Goal: Task Accomplishment & Management: Complete application form

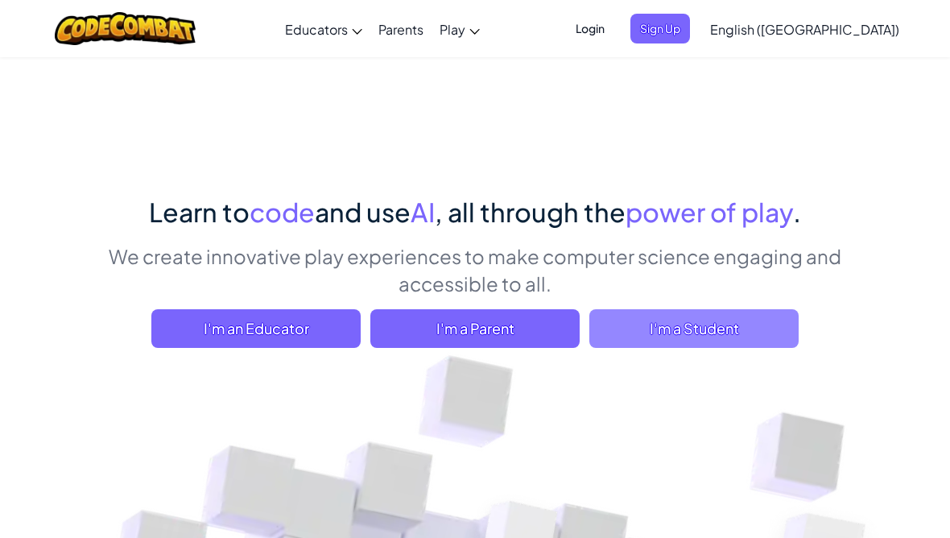
click at [756, 332] on span "I'm a Student" at bounding box center [694, 328] width 209 height 39
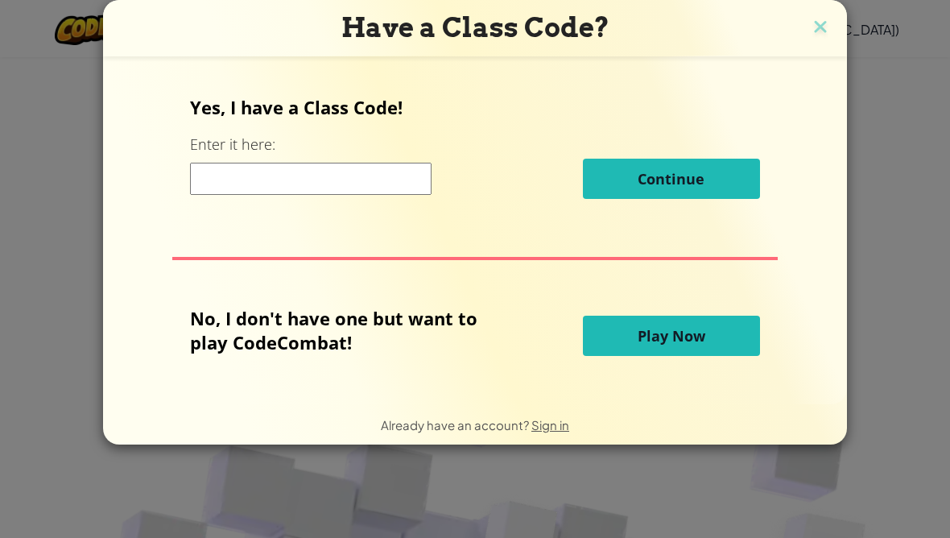
click at [605, 329] on button "Play Now" at bounding box center [671, 336] width 177 height 40
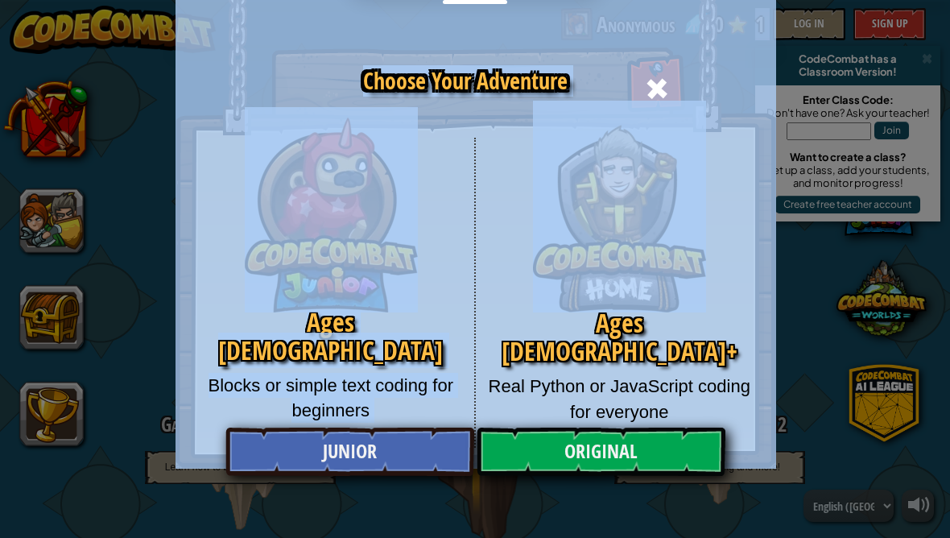
click at [873, 320] on div "Choose Your Adventure Ages [DEMOGRAPHIC_DATA] Blocks or simple text coding for …" at bounding box center [475, 269] width 950 height 538
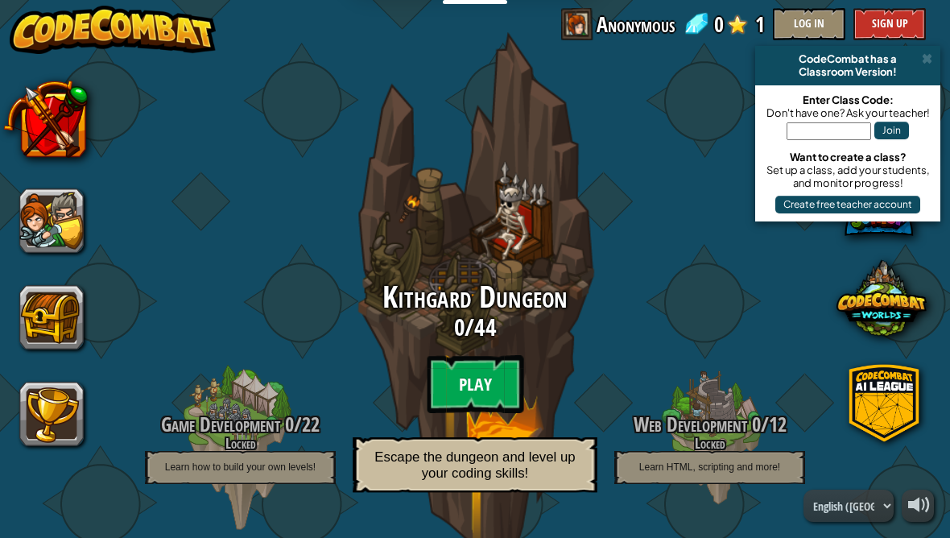
click at [487, 391] on btn "Play" at bounding box center [475, 384] width 97 height 58
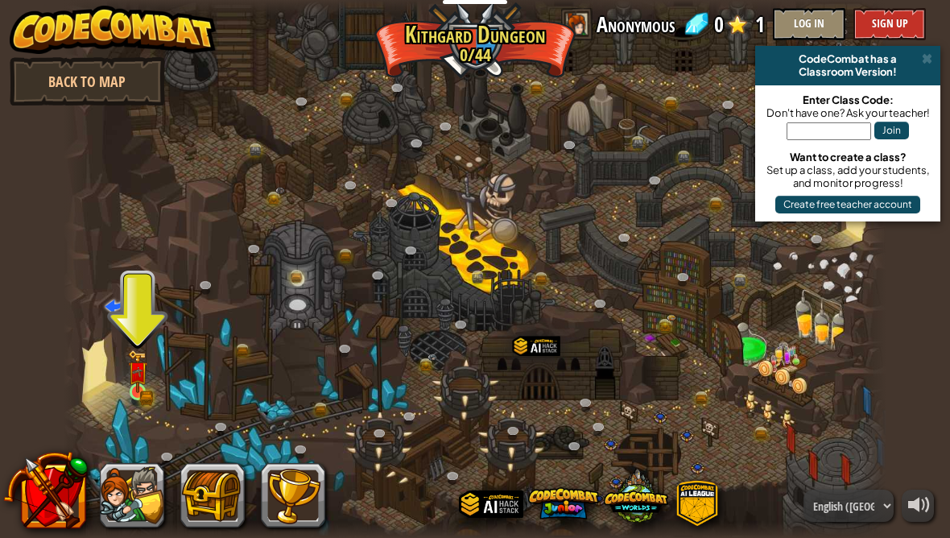
click at [130, 392] on img at bounding box center [138, 371] width 20 height 43
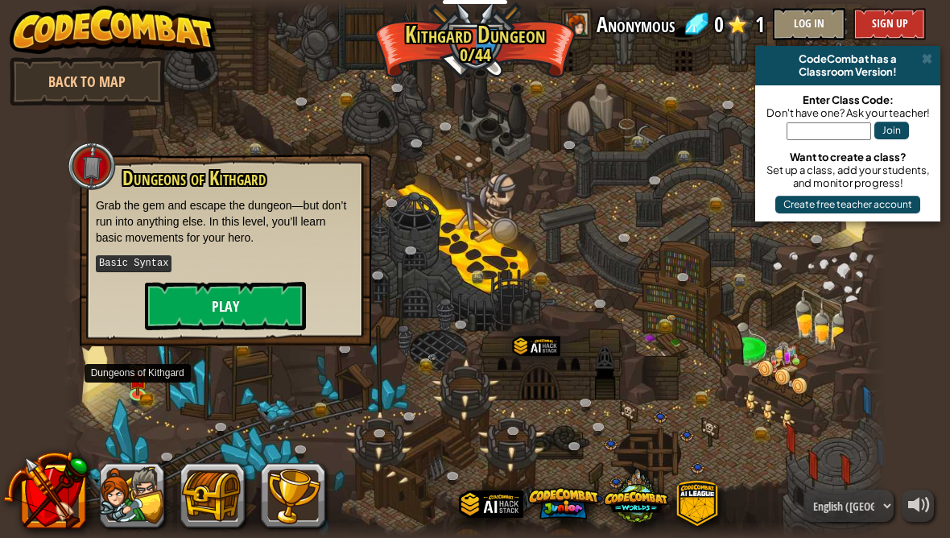
click at [259, 309] on button "Play" at bounding box center [225, 306] width 161 height 48
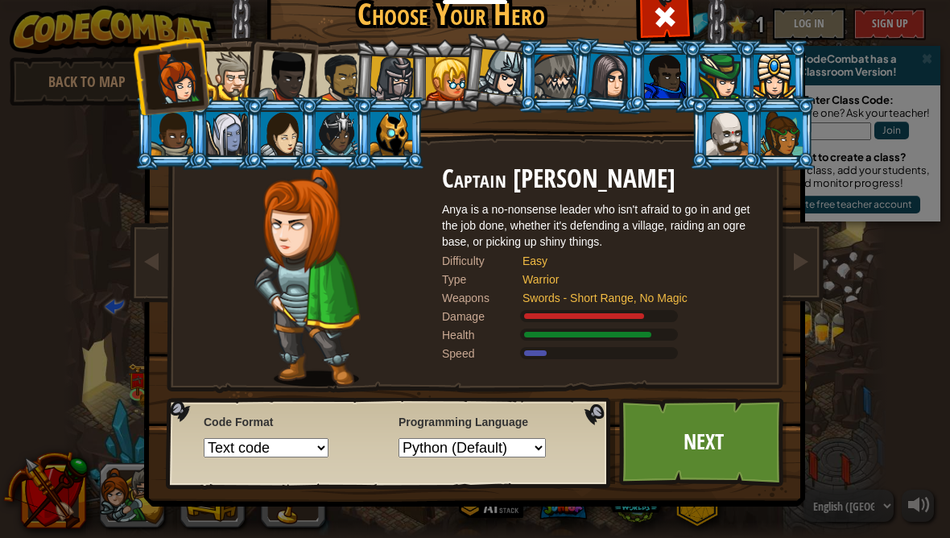
click at [451, 77] on div at bounding box center [447, 78] width 43 height 43
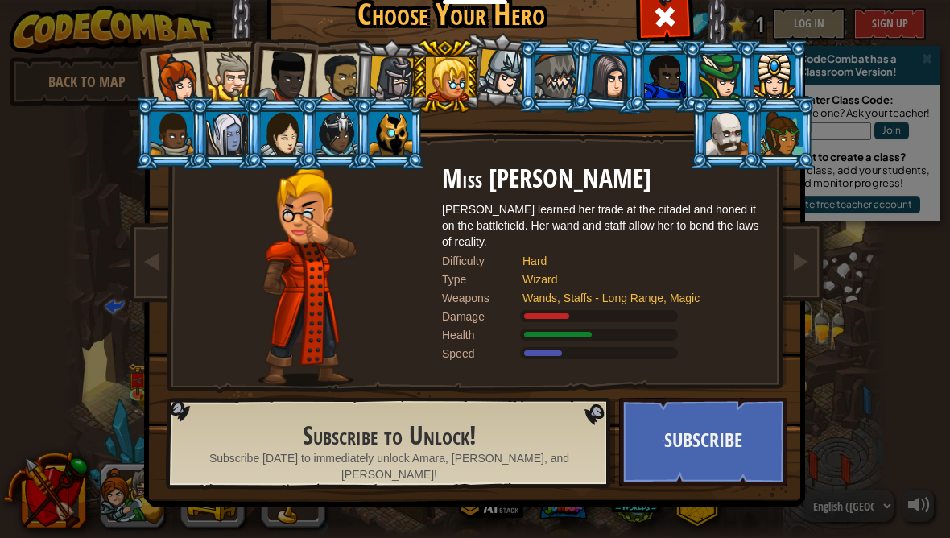
click at [169, 75] on div at bounding box center [176, 78] width 53 height 53
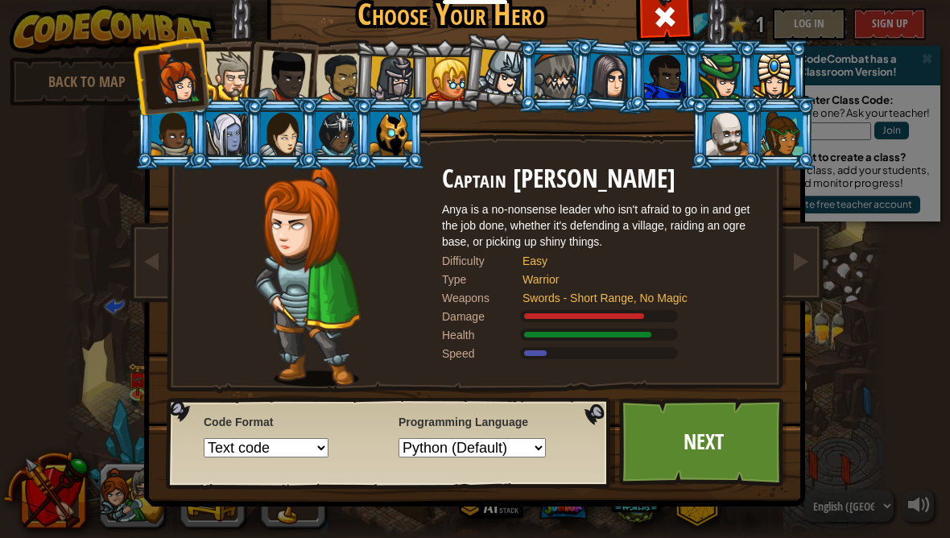
click at [768, 124] on div at bounding box center [782, 133] width 42 height 43
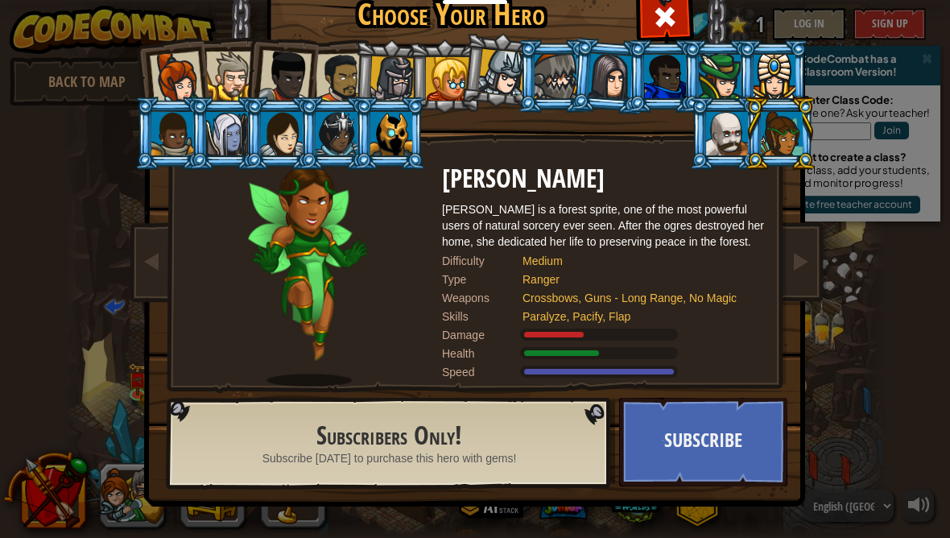
click at [175, 72] on div at bounding box center [176, 78] width 53 height 53
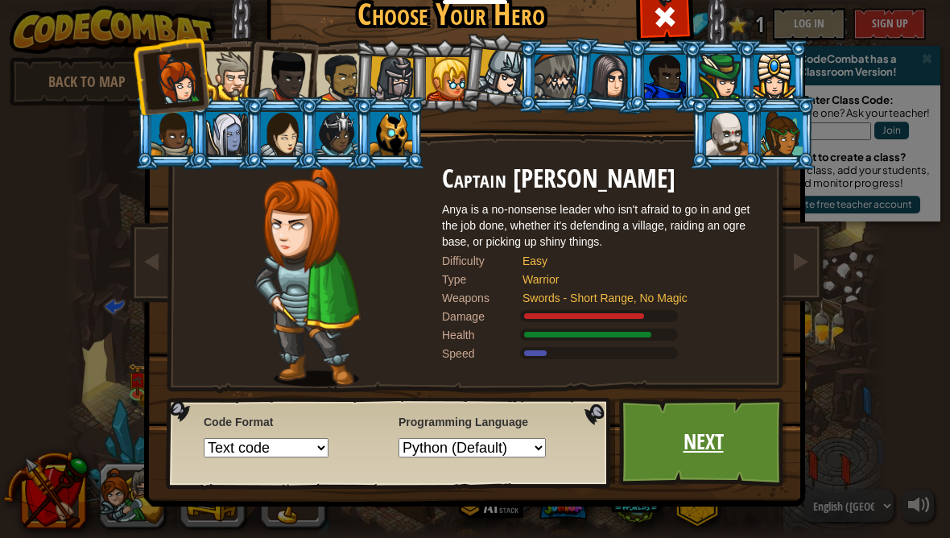
click at [697, 437] on link "Next" at bounding box center [703, 442] width 168 height 89
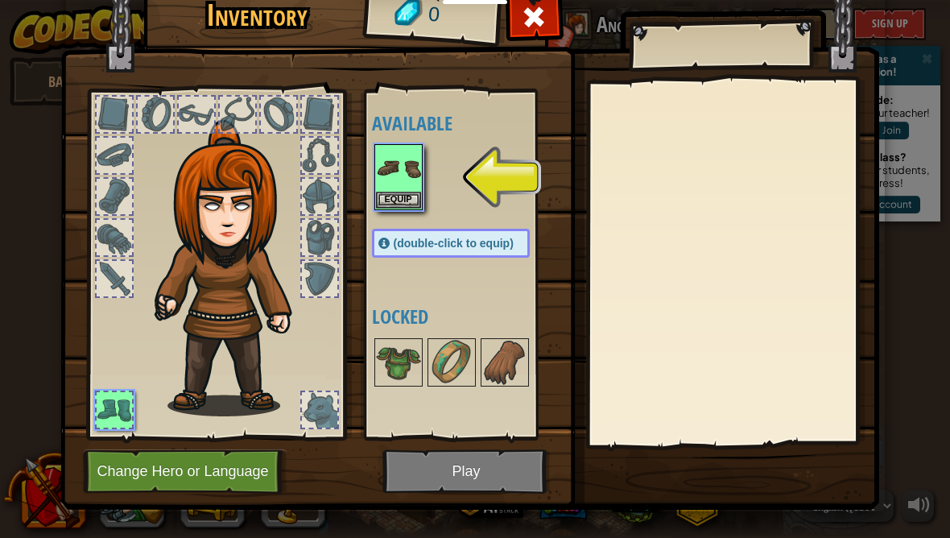
click at [467, 476] on img at bounding box center [469, 217] width 819 height 585
click at [475, 478] on img at bounding box center [469, 217] width 819 height 585
click at [495, 476] on img at bounding box center [469, 217] width 819 height 585
click at [495, 457] on img at bounding box center [469, 217] width 819 height 585
click at [409, 192] on button "Equip" at bounding box center [398, 199] width 45 height 17
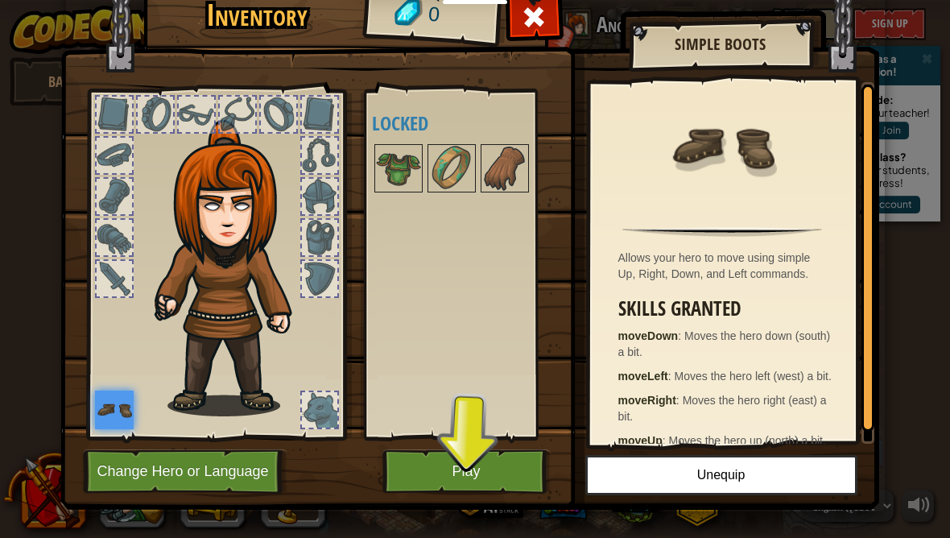
click at [474, 468] on button "Play" at bounding box center [467, 471] width 168 height 44
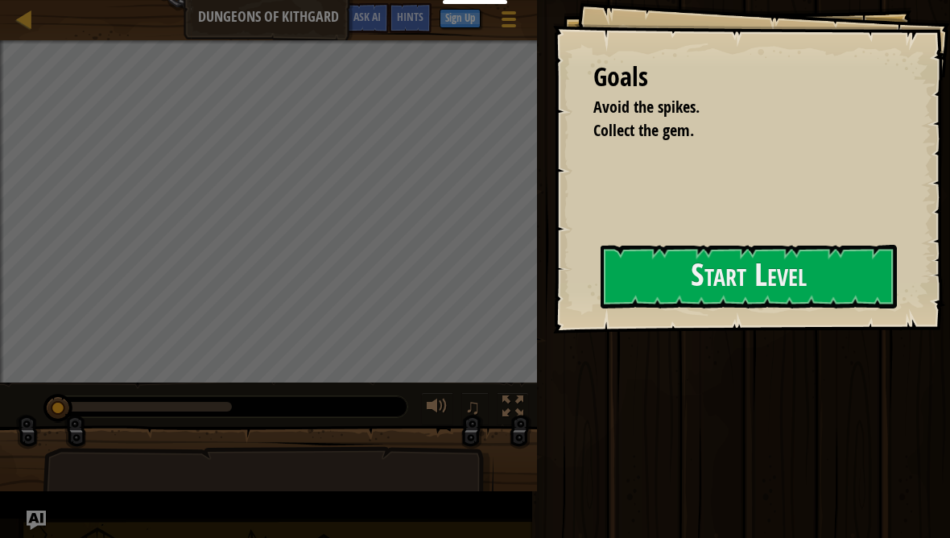
click at [874, 319] on div "Run Submit Done" at bounding box center [741, 265] width 418 height 530
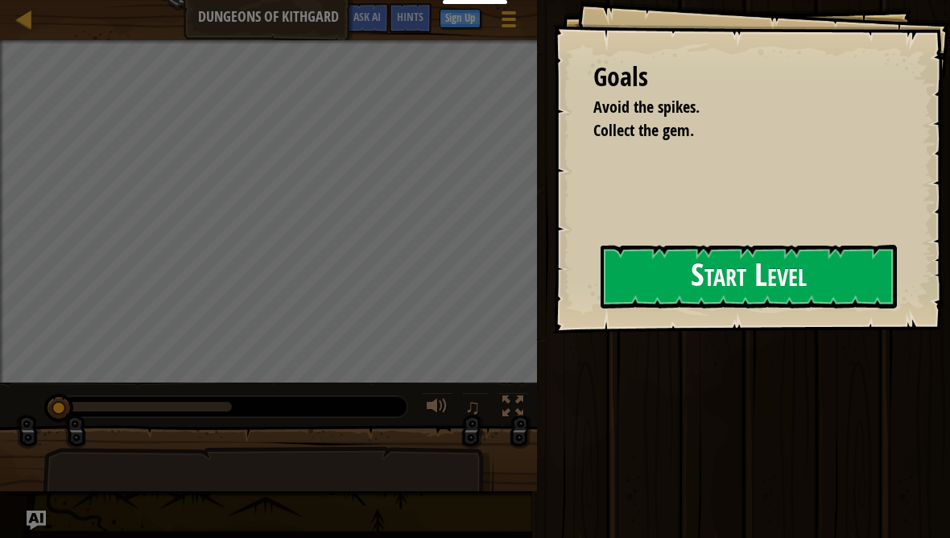
click at [684, 300] on button "Start Level" at bounding box center [749, 277] width 296 height 64
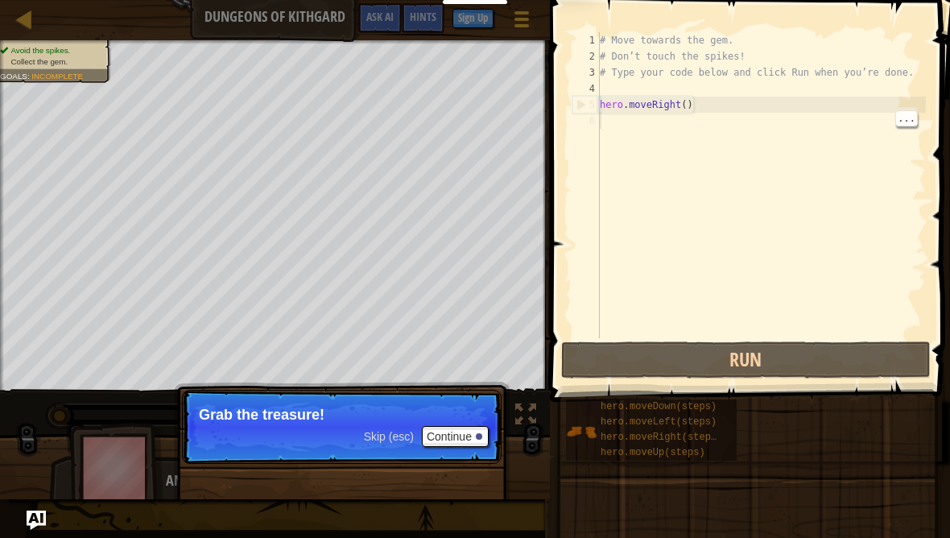
click at [832, 328] on div "# Move towards the gem. # Don’t touch the spikes! # Type your code below and cl…" at bounding box center [761, 201] width 329 height 338
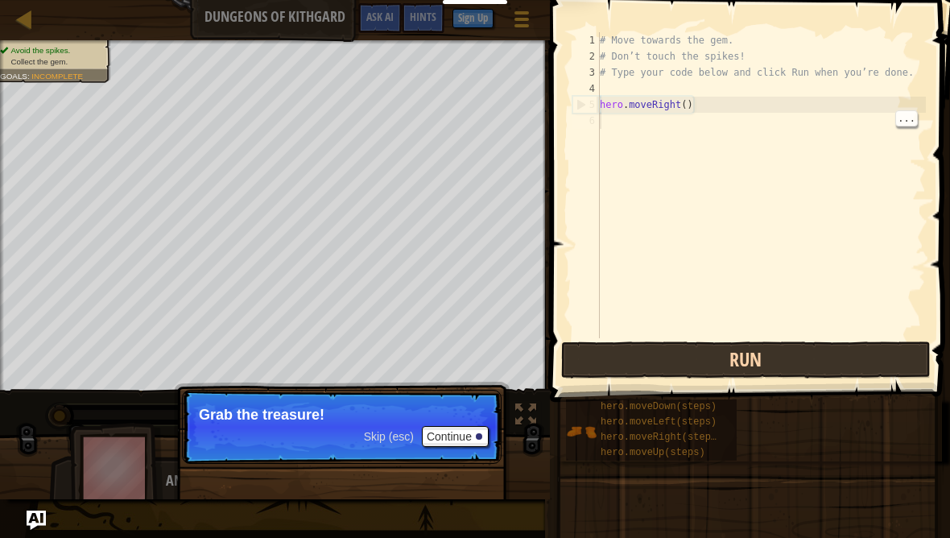
click at [844, 351] on button "Run" at bounding box center [746, 360] width 370 height 37
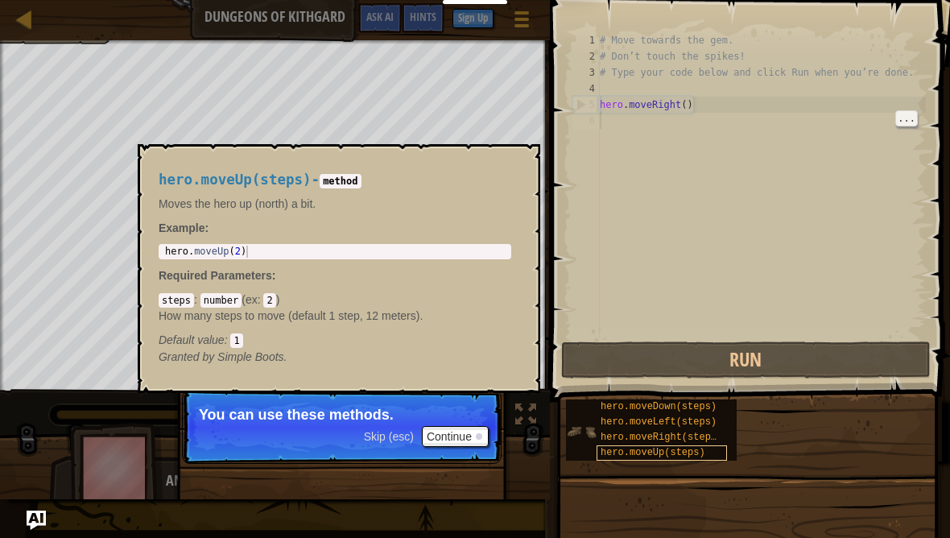
click at [702, 447] on span "hero.moveUp(steps)" at bounding box center [653, 452] width 105 height 11
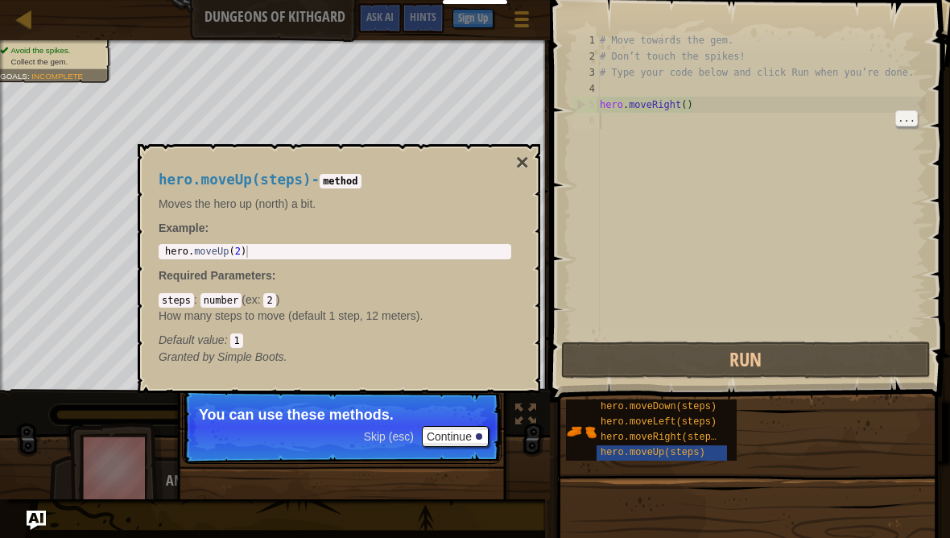
click at [780, 424] on div "hero.moveDown(steps) hero.moveLeft(steps) hero.moveRight(steps) hero.moveUp(ste…" at bounding box center [752, 430] width 374 height 63
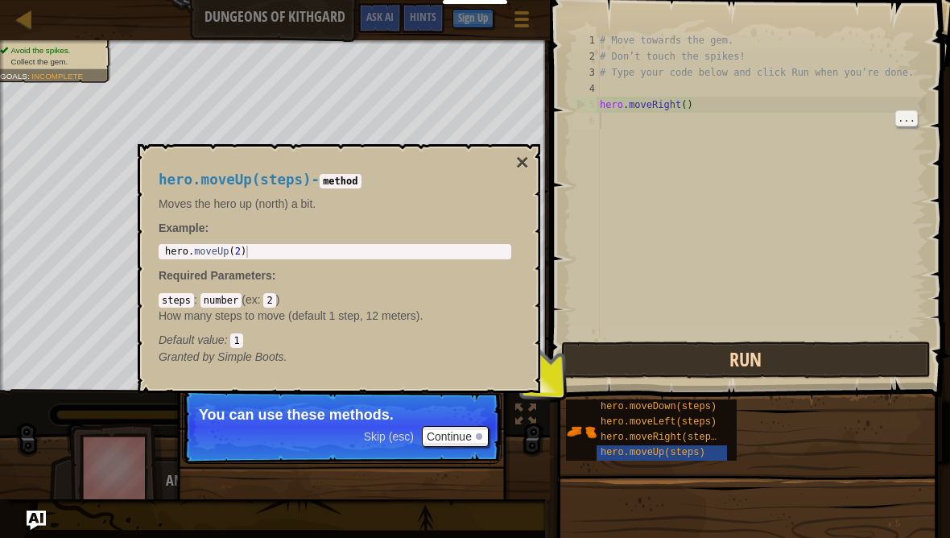
click at [813, 378] on button "Run" at bounding box center [746, 360] width 370 height 37
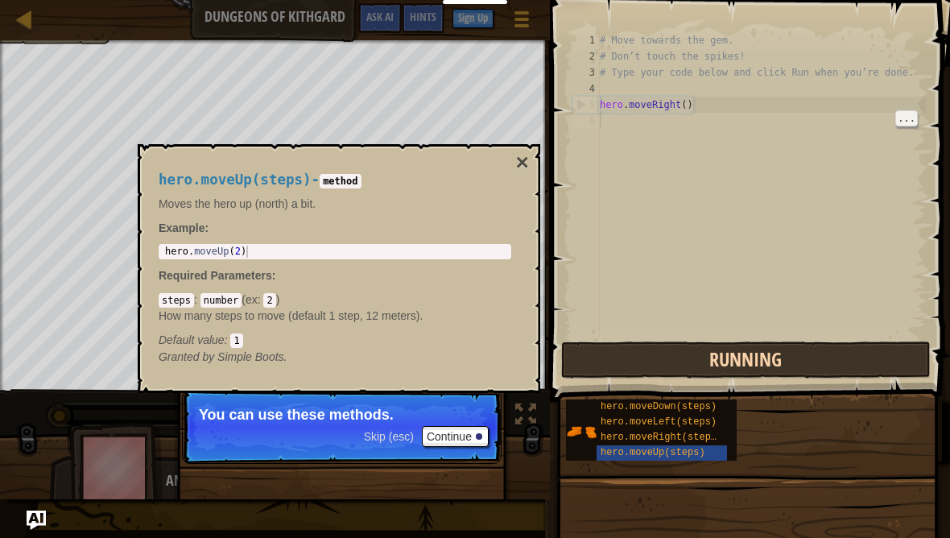
click at [839, 364] on button "Running" at bounding box center [746, 360] width 370 height 37
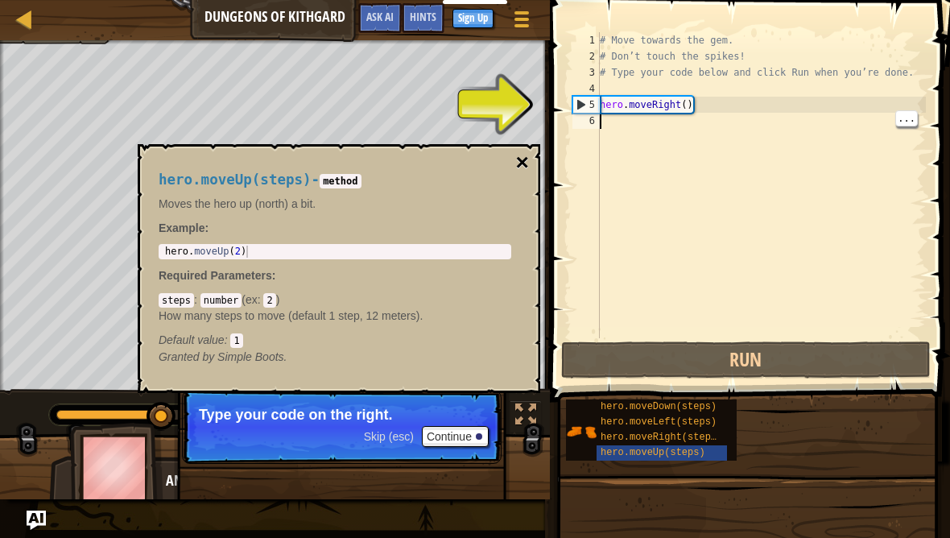
click at [526, 163] on button "×" at bounding box center [522, 162] width 13 height 23
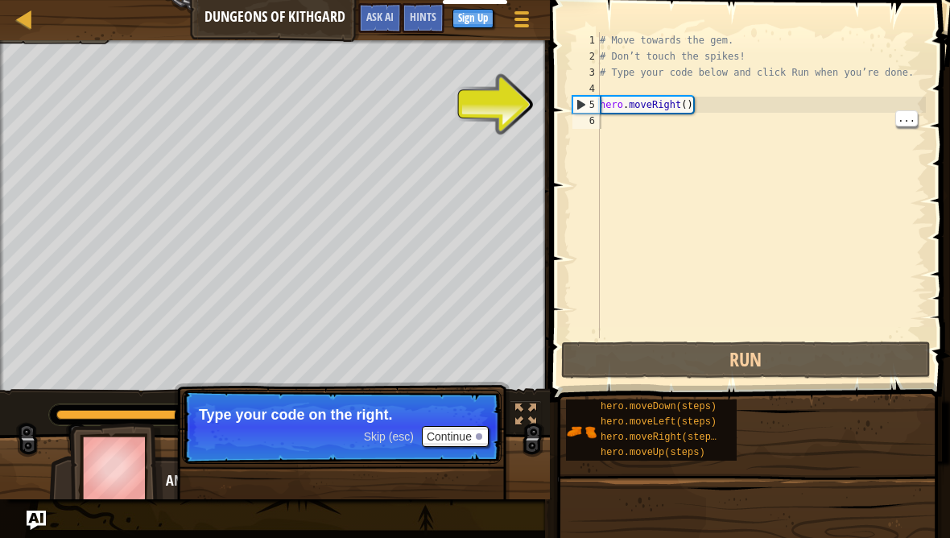
click at [667, 142] on div "# Move towards the gem. # Don’t touch the spikes! # Type your code below and cl…" at bounding box center [761, 201] width 329 height 338
click at [690, 112] on div "# Move towards the gem. # Don’t touch the spikes! # Type your code below and cl…" at bounding box center [761, 201] width 329 height 338
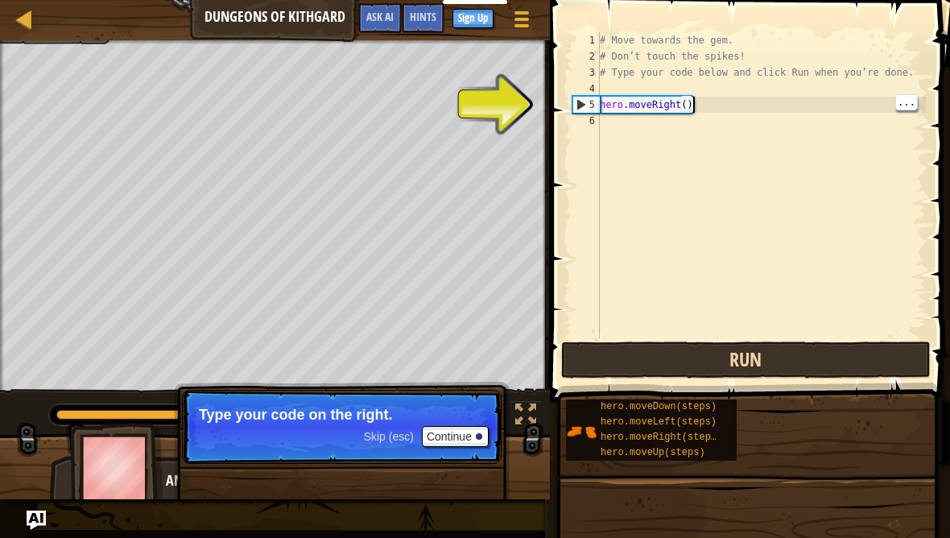
click at [719, 369] on button "Run" at bounding box center [746, 360] width 370 height 37
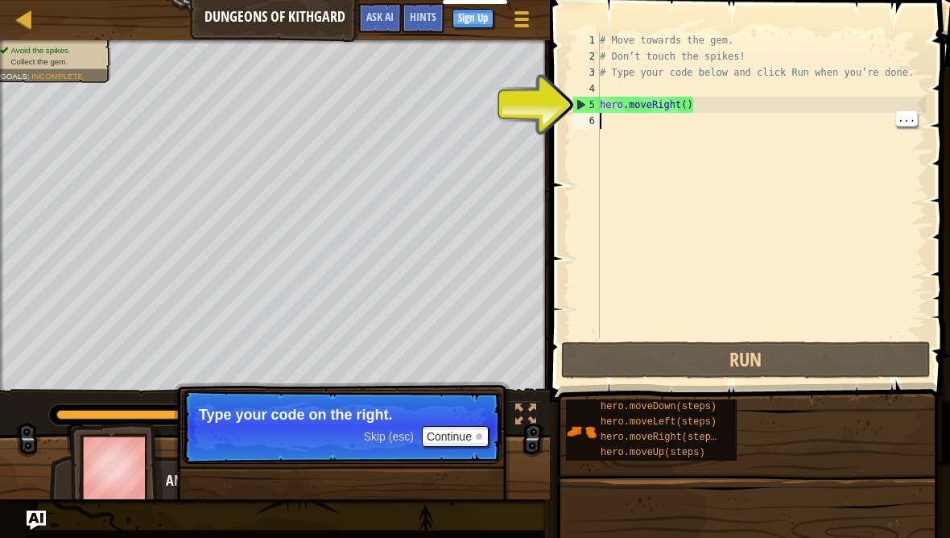
click at [810, 129] on div "# Move towards the gem. # Don’t touch the spikes! # Type your code below and cl…" at bounding box center [761, 201] width 329 height 338
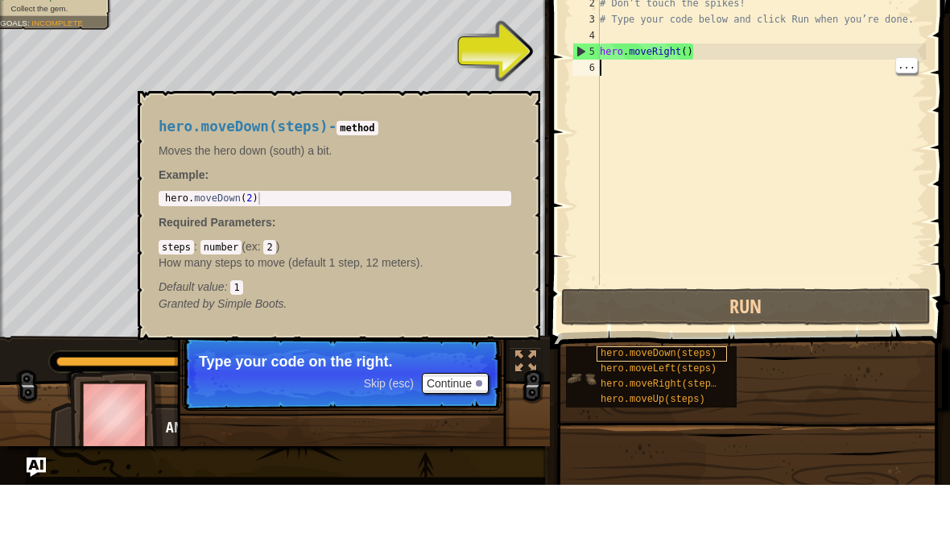
click at [698, 401] on span "hero.moveDown(steps)" at bounding box center [659, 406] width 116 height 11
click at [762, 399] on div "hero.moveDown(steps) hero.moveLeft(steps) hero.moveRight(steps) hero.moveUp(ste…" at bounding box center [752, 430] width 374 height 63
click at [727, 90] on div "# Move towards the gem. # Don’t touch the spikes! # Type your code below and cl…" at bounding box center [761, 201] width 329 height 338
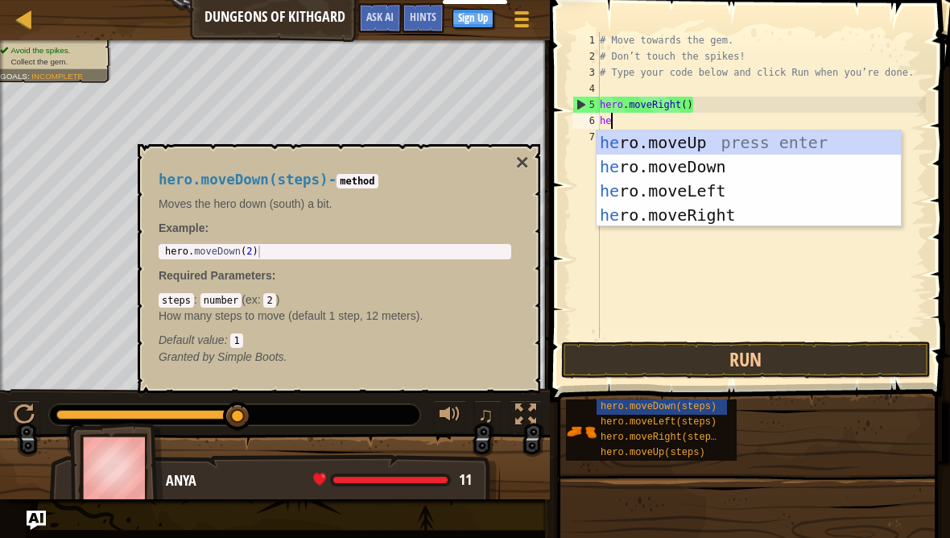
scroll to position [17, 27]
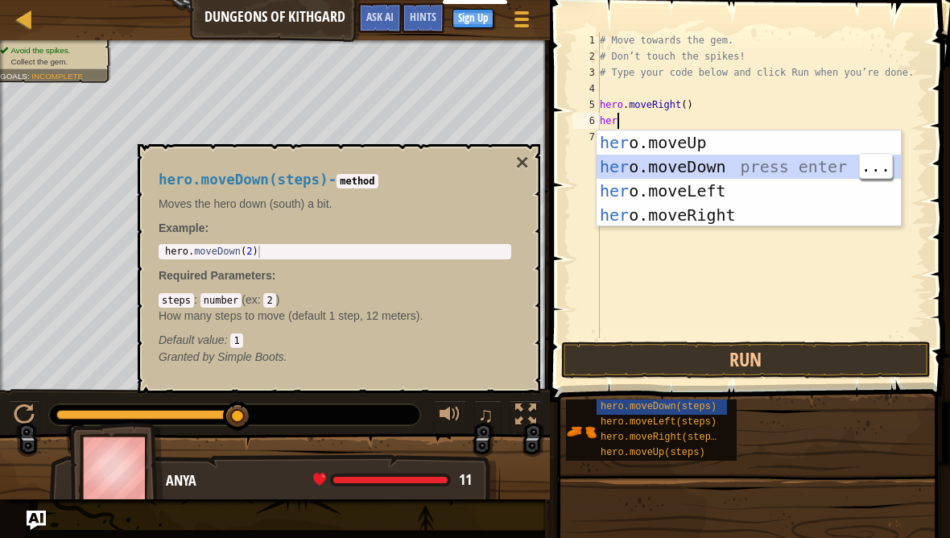
click at [761, 168] on div "her o.moveUp press enter her o.moveDown press enter her o.moveLeft press enter …" at bounding box center [749, 202] width 304 height 145
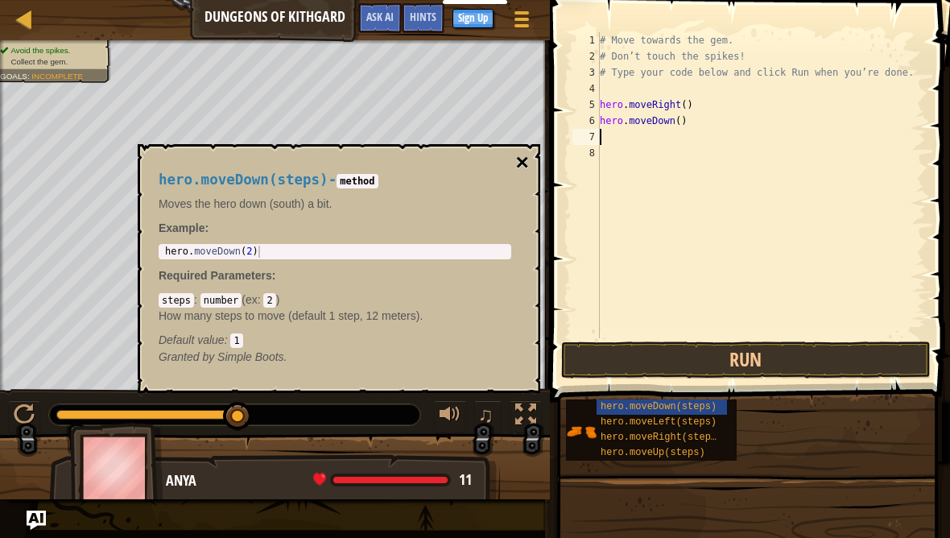
click at [524, 160] on button "×" at bounding box center [522, 162] width 13 height 23
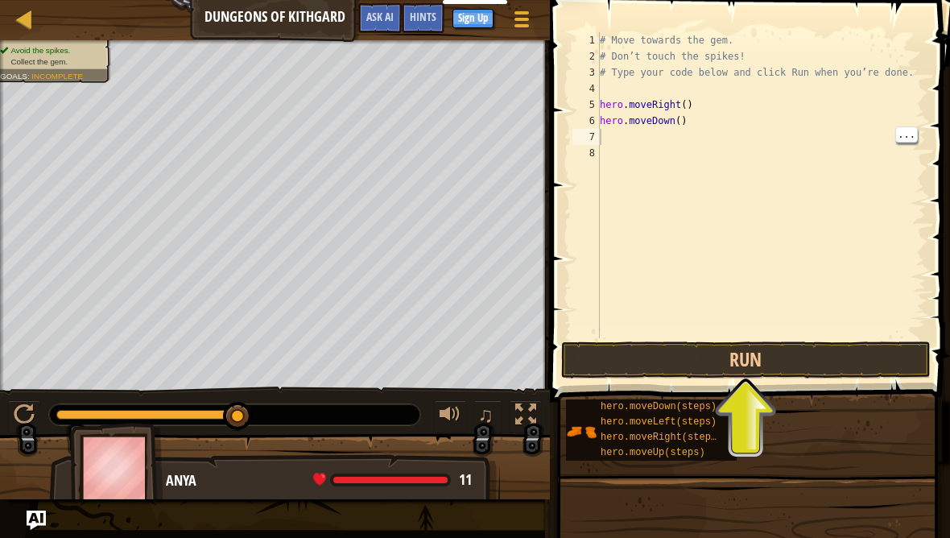
click at [617, 138] on div "# Move towards the gem. # Don’t touch the spikes! # Type your code below and cl…" at bounding box center [761, 201] width 329 height 338
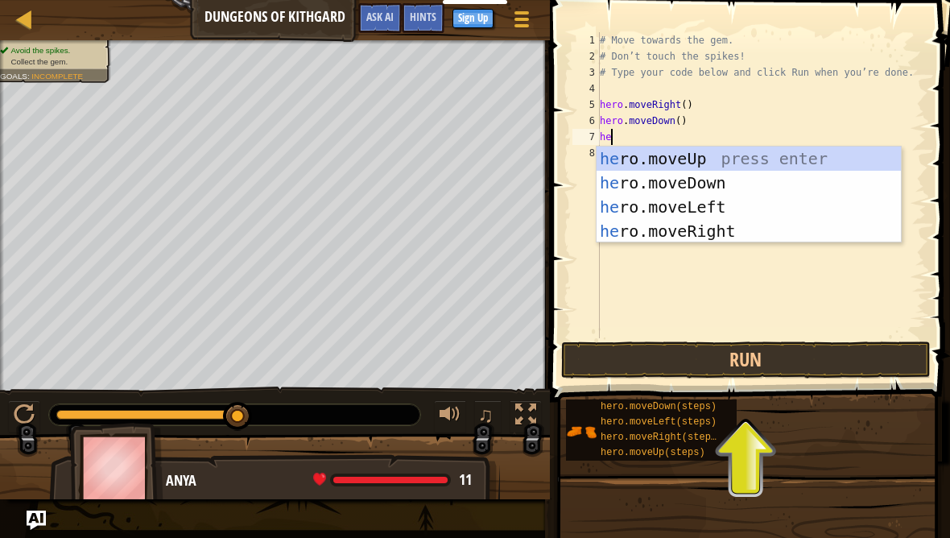
scroll to position [17, 34]
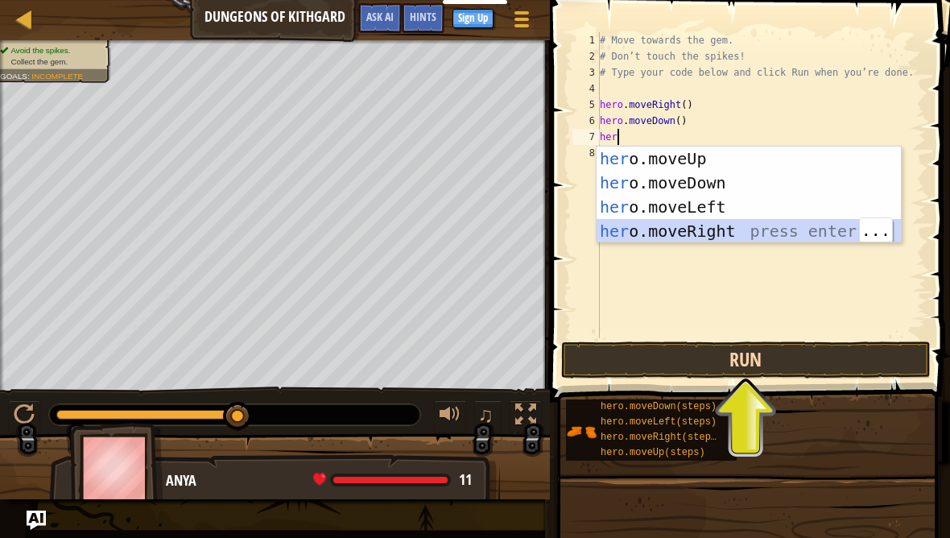
click at [738, 369] on button "Run" at bounding box center [746, 360] width 370 height 37
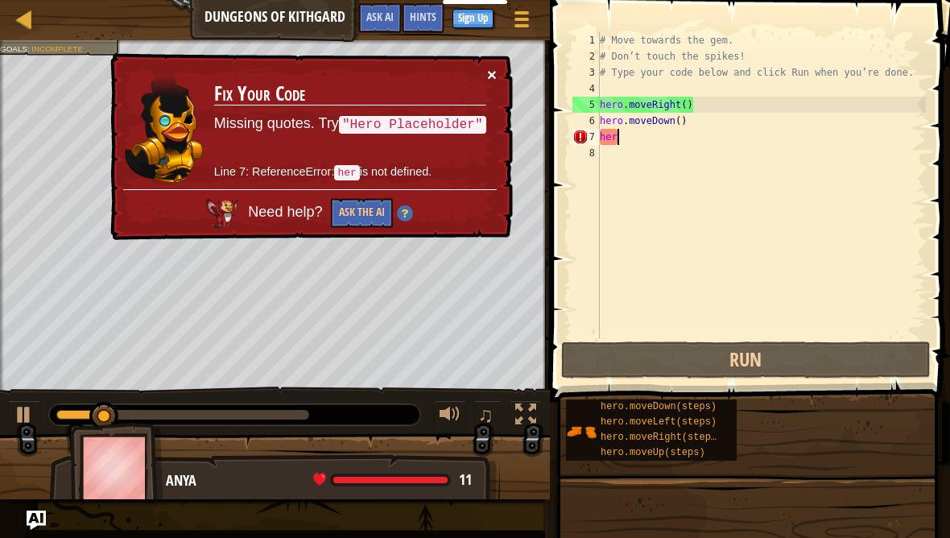
click at [488, 76] on button "×" at bounding box center [492, 74] width 10 height 17
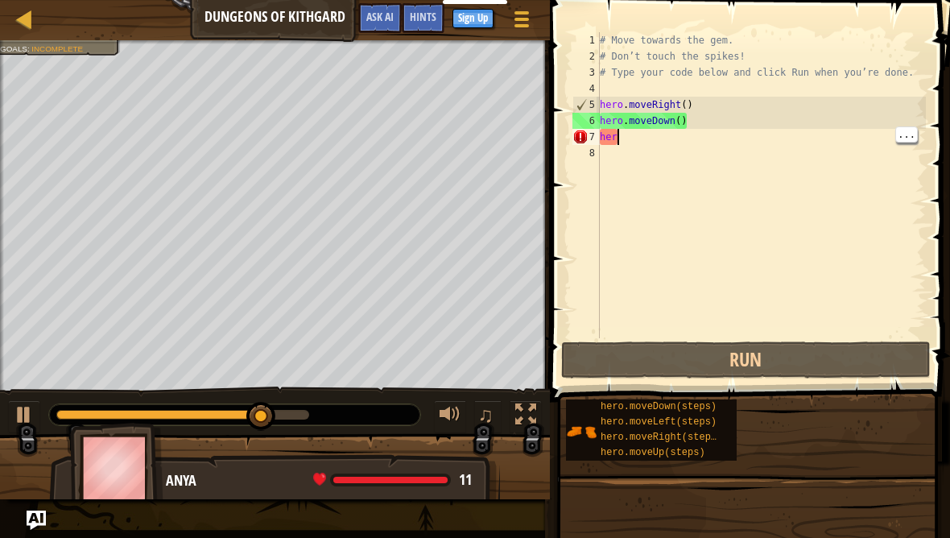
click at [720, 145] on div "# Move towards the gem. # Don’t touch the spikes! # Type your code below and cl…" at bounding box center [761, 201] width 329 height 338
type textarea "abcde fg"
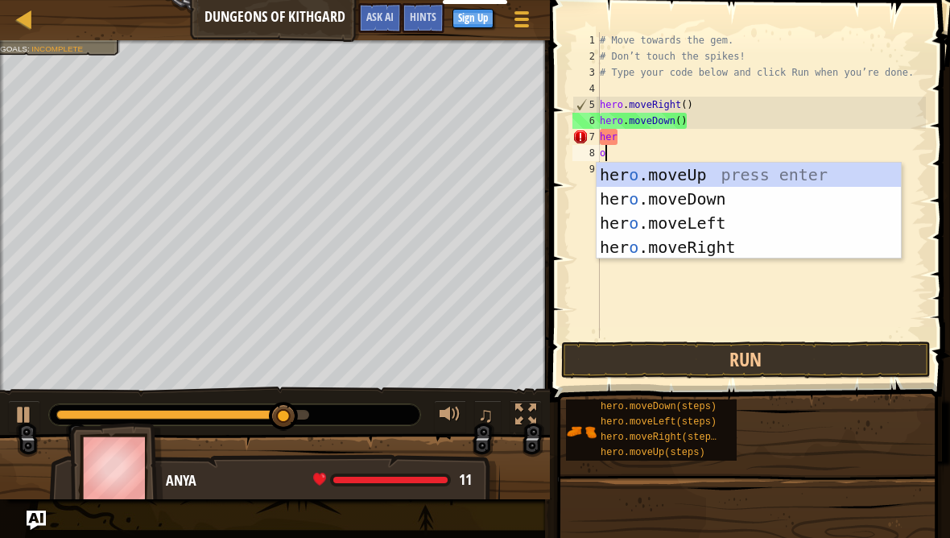
scroll to position [17, 22]
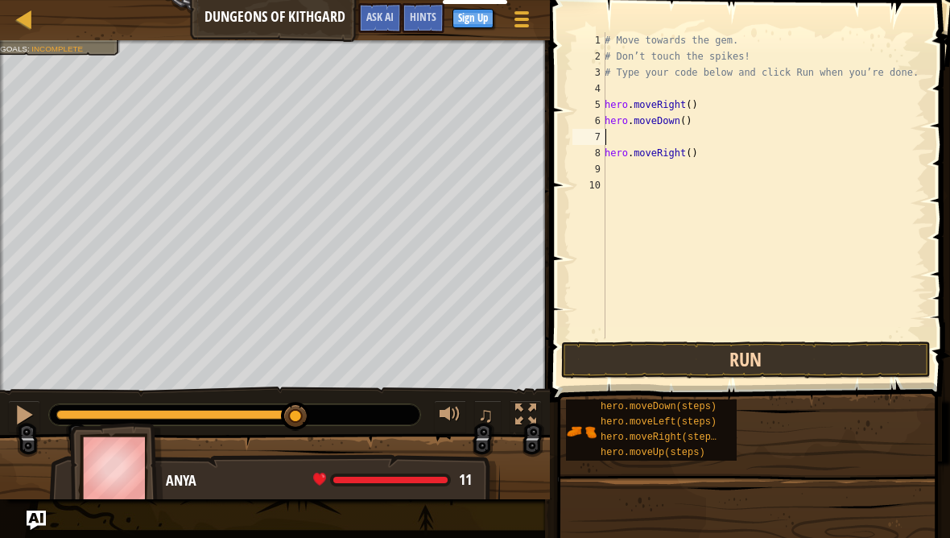
click at [719, 357] on button "Run" at bounding box center [746, 360] width 370 height 37
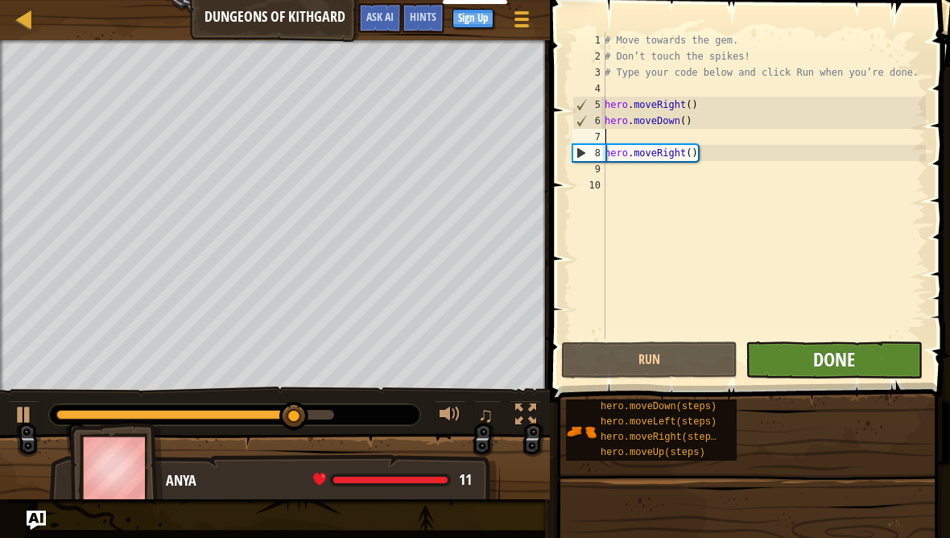
click at [818, 346] on span "Done" at bounding box center [835, 359] width 42 height 26
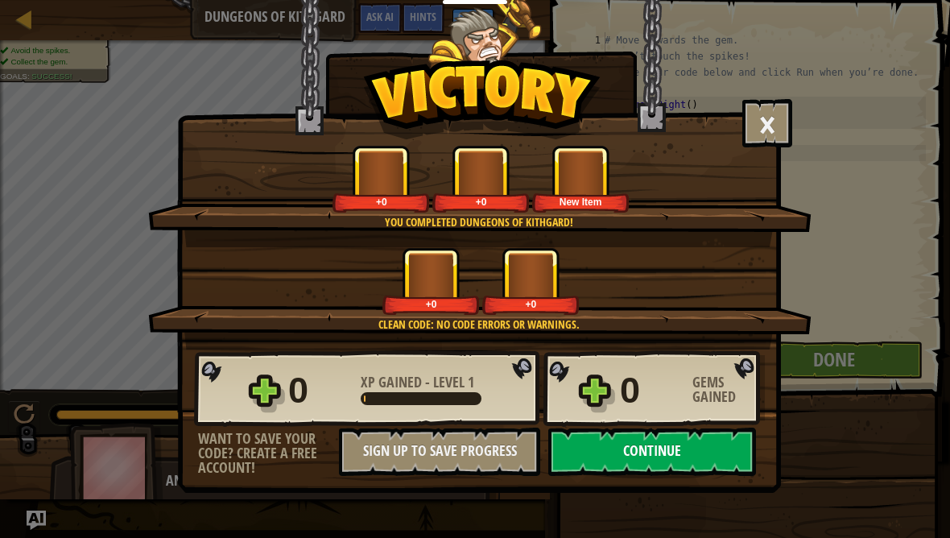
click at [696, 440] on button "Continue" at bounding box center [653, 452] width 208 height 48
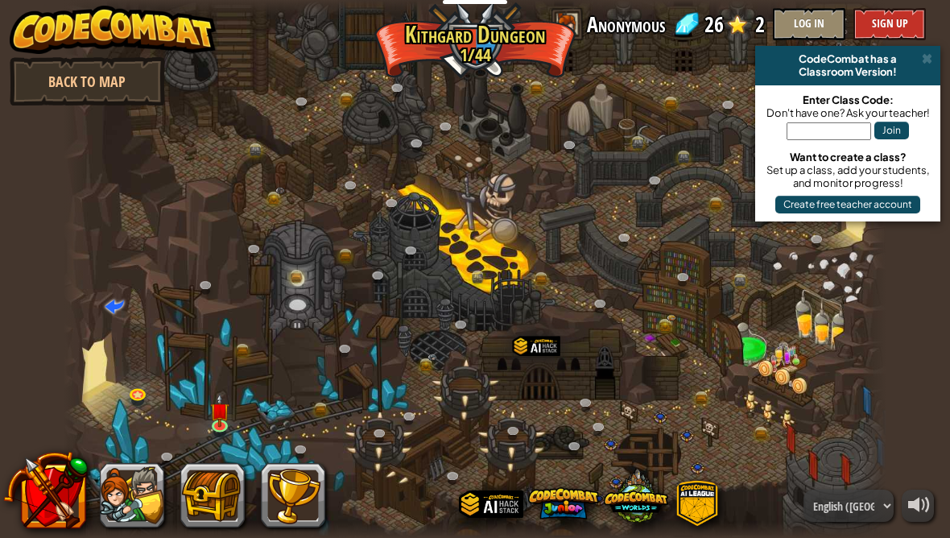
scroll to position [1, 0]
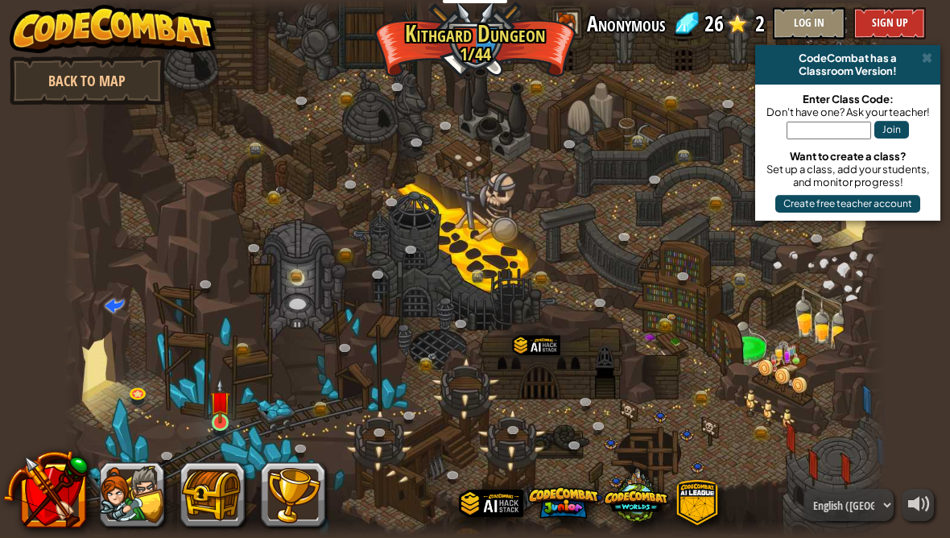
click at [208, 429] on link at bounding box center [222, 424] width 32 height 32
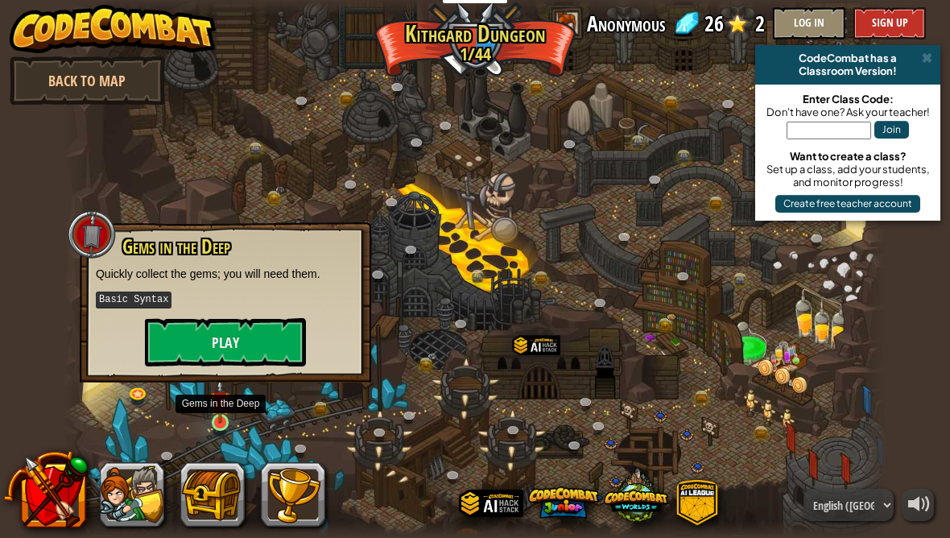
click at [234, 420] on link at bounding box center [222, 424] width 32 height 32
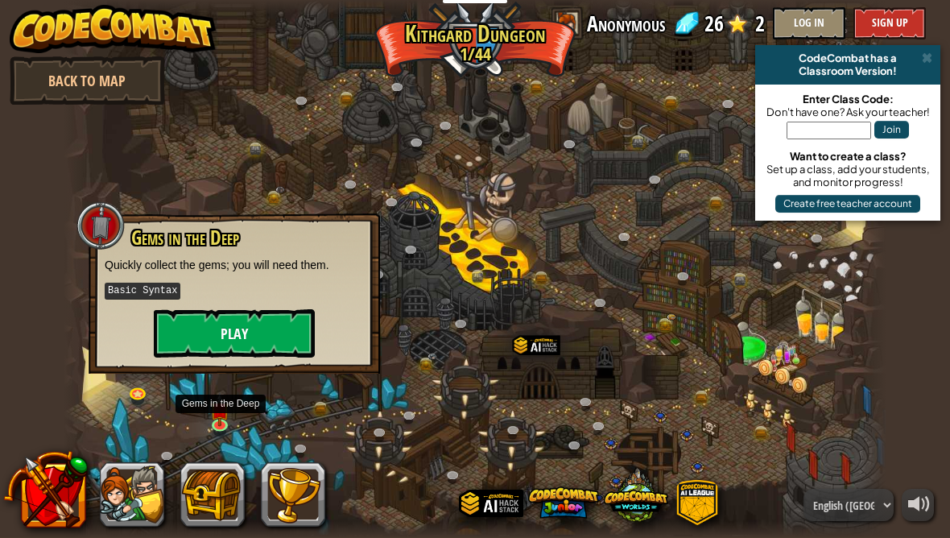
click at [284, 333] on button "Play" at bounding box center [234, 333] width 161 height 48
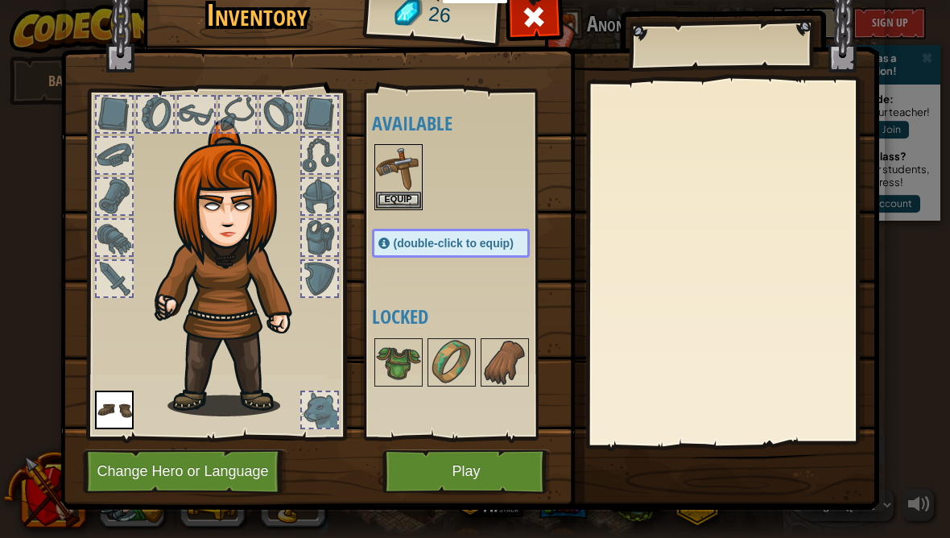
click at [449, 491] on button "Play" at bounding box center [467, 471] width 168 height 44
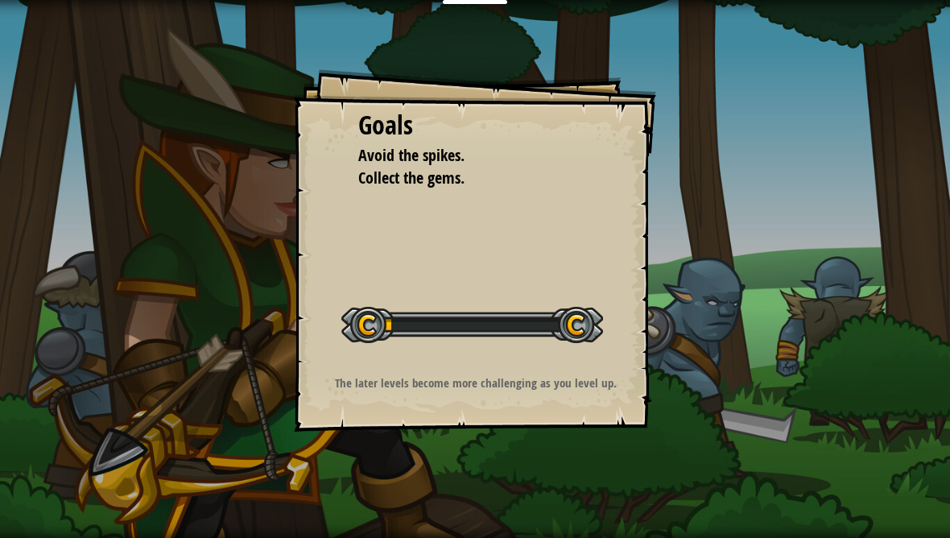
click at [467, 472] on div "Goals Avoid the spikes. Collect the gems. Start Level Error loading from server…" at bounding box center [475, 269] width 950 height 538
click at [758, 242] on div "Goals Avoid the spikes. Collect the gems. Start Level Error loading from server…" at bounding box center [475, 269] width 950 height 538
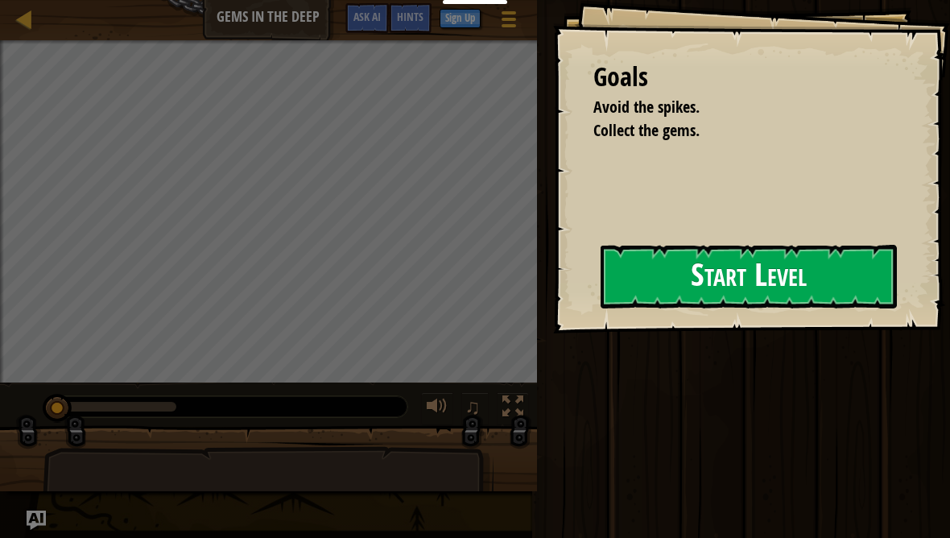
click at [789, 263] on button "Start Level" at bounding box center [749, 277] width 296 height 64
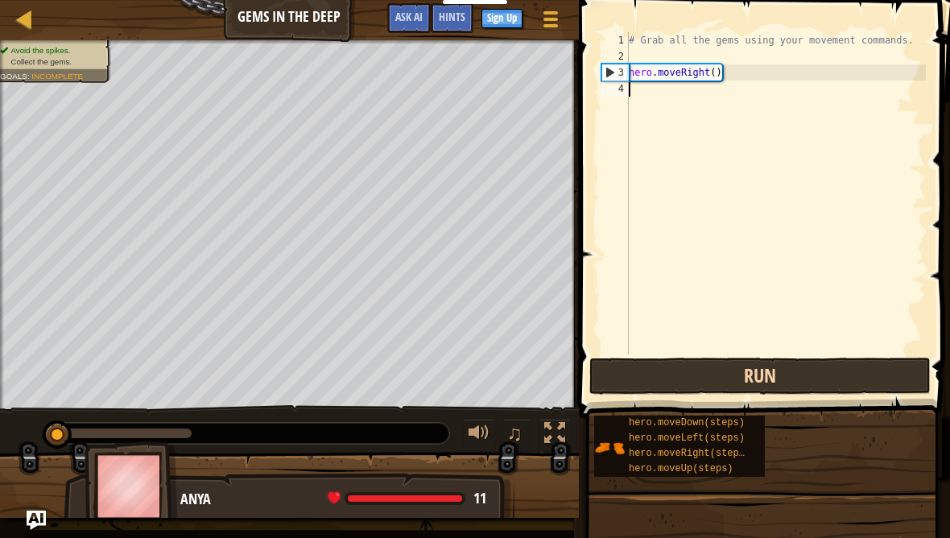
click at [796, 379] on button "Run" at bounding box center [761, 376] width 342 height 37
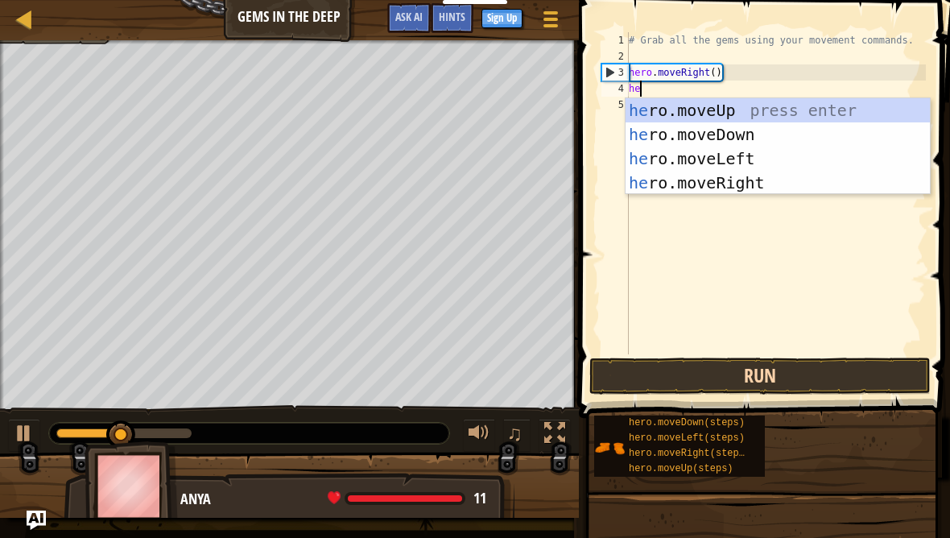
scroll to position [17, 27]
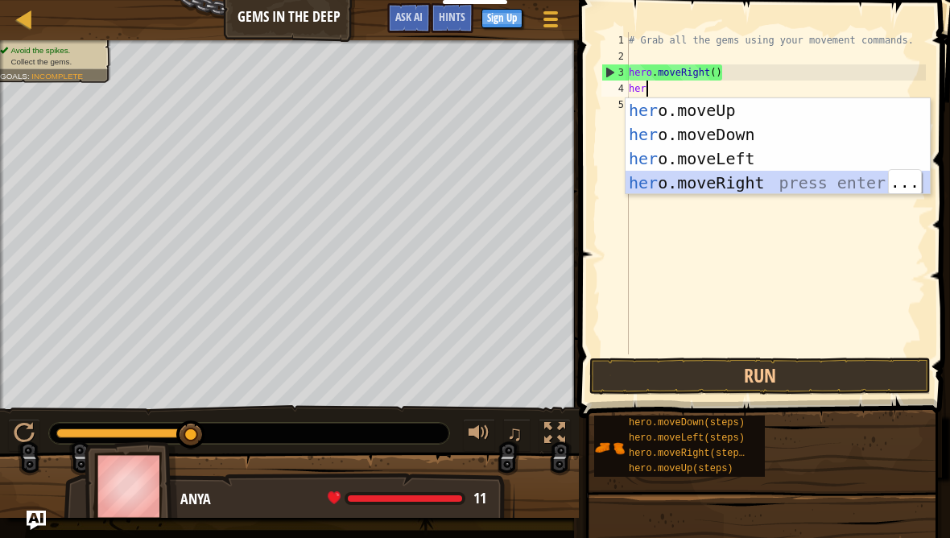
click at [778, 137] on div "her o.moveUp press enter her o.moveDown press enter her o.moveLeft press enter …" at bounding box center [778, 170] width 304 height 145
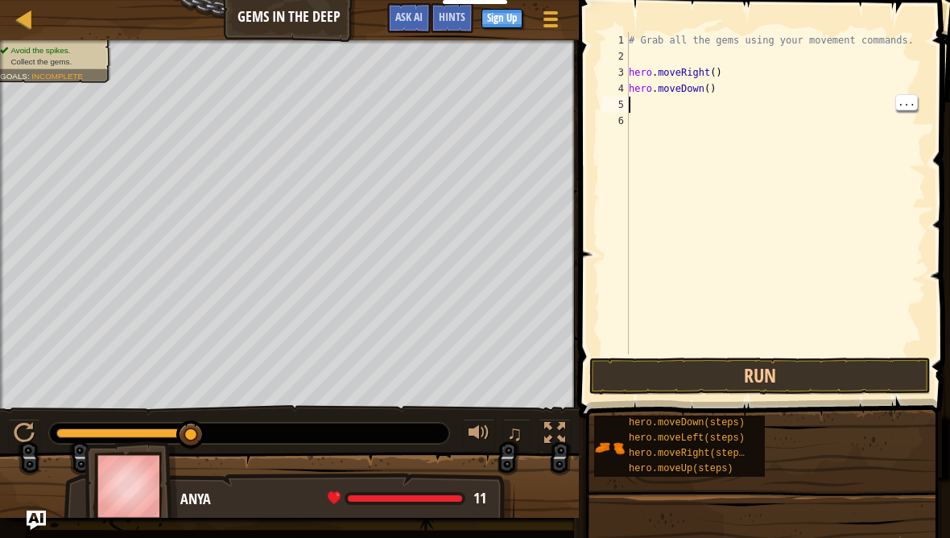
click at [739, 103] on div "# Grab all the gems using your movement commands. hero . moveRight ( ) hero . m…" at bounding box center [776, 209] width 300 height 354
click at [729, 390] on button "Run" at bounding box center [761, 376] width 342 height 37
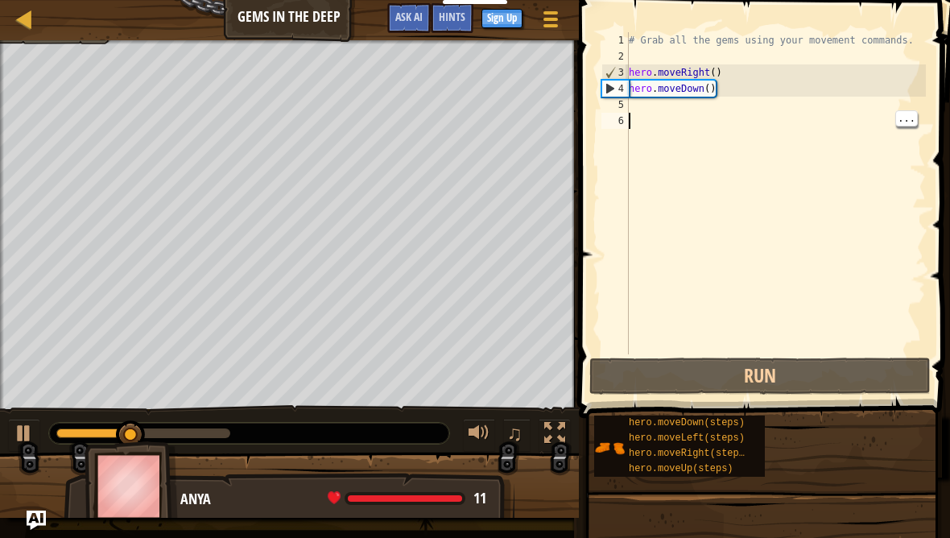
click at [757, 114] on div "# Grab all the gems using your movement commands. hero . moveRight ( ) hero . m…" at bounding box center [776, 209] width 300 height 354
click at [715, 101] on div "# Grab all the gems using your movement commands. hero . moveRight ( ) hero . m…" at bounding box center [776, 209] width 300 height 354
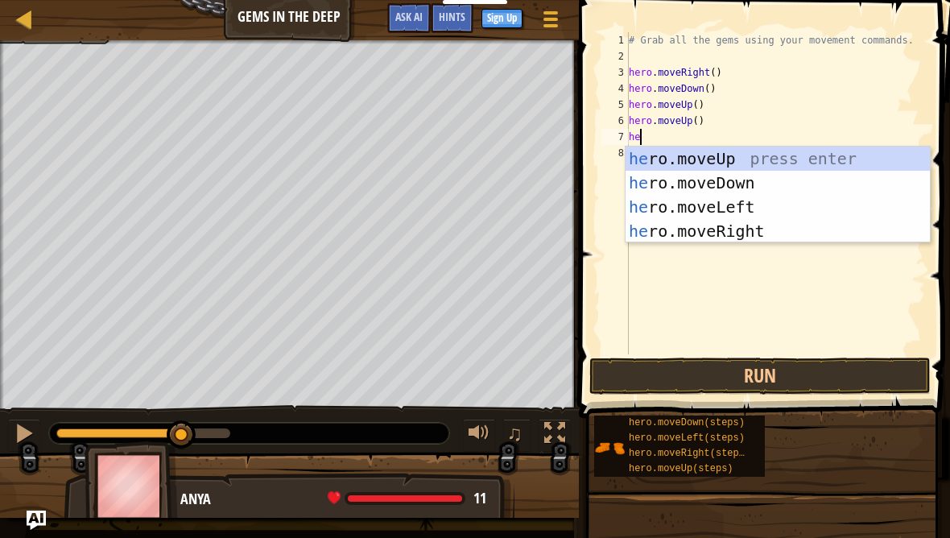
scroll to position [17, 34]
type textarea "abcde fg"
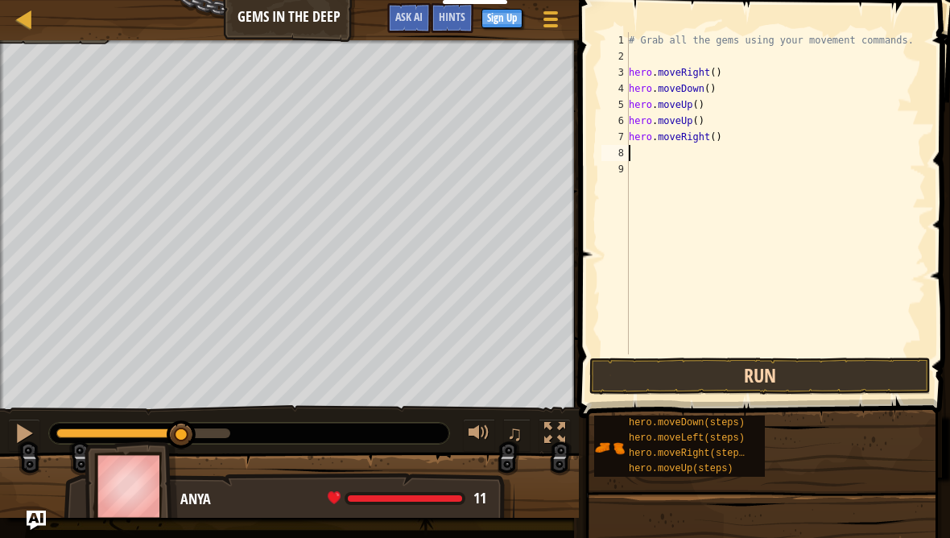
click at [833, 385] on button "Run" at bounding box center [761, 376] width 342 height 37
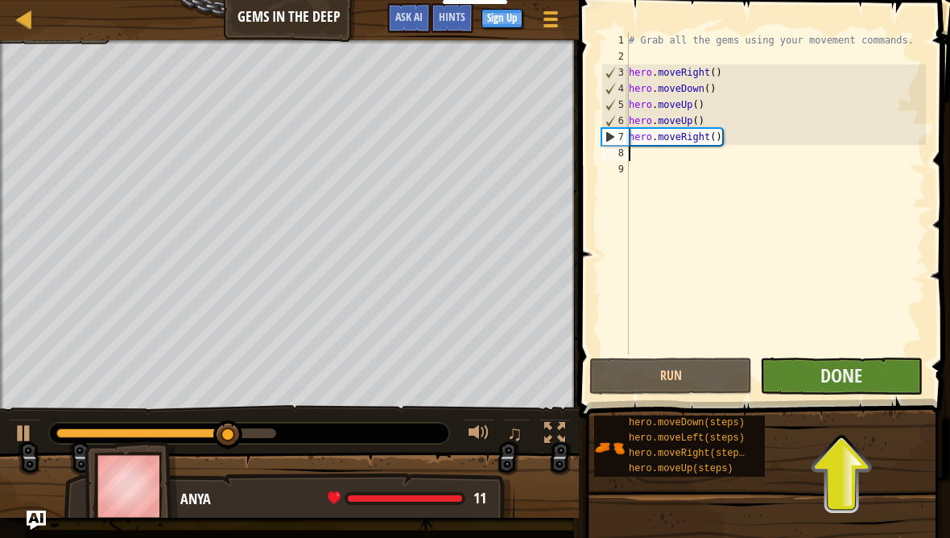
click at [879, 375] on button "Done" at bounding box center [841, 376] width 163 height 37
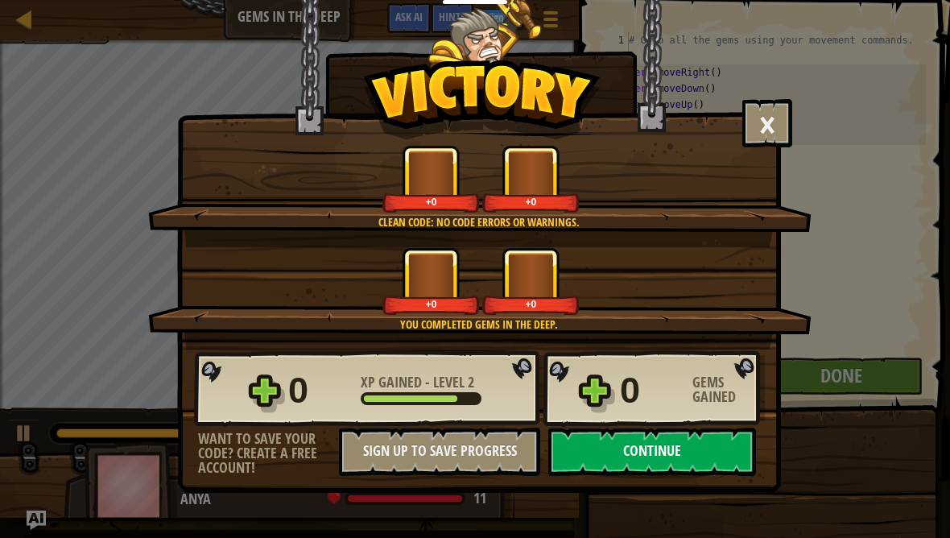
click at [682, 438] on button "Continue" at bounding box center [653, 452] width 208 height 48
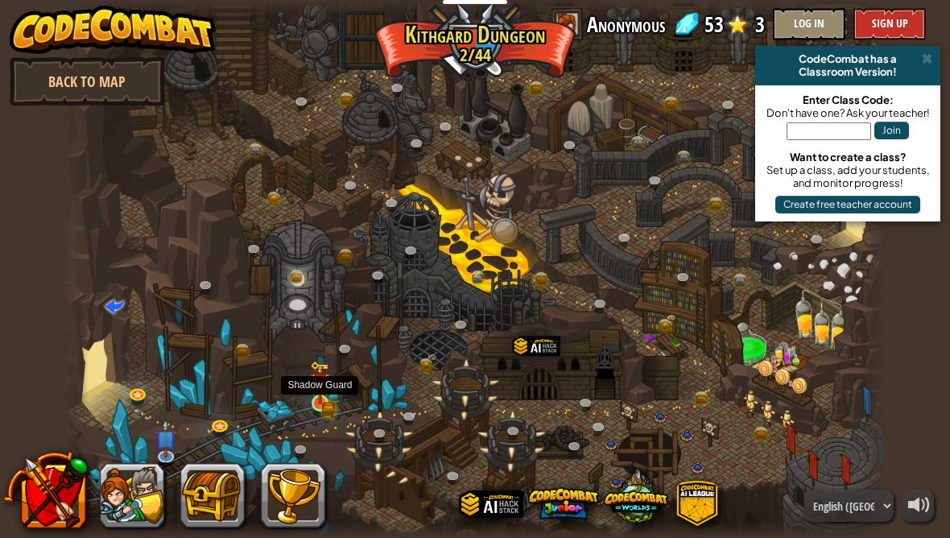
click at [321, 400] on img at bounding box center [320, 382] width 20 height 43
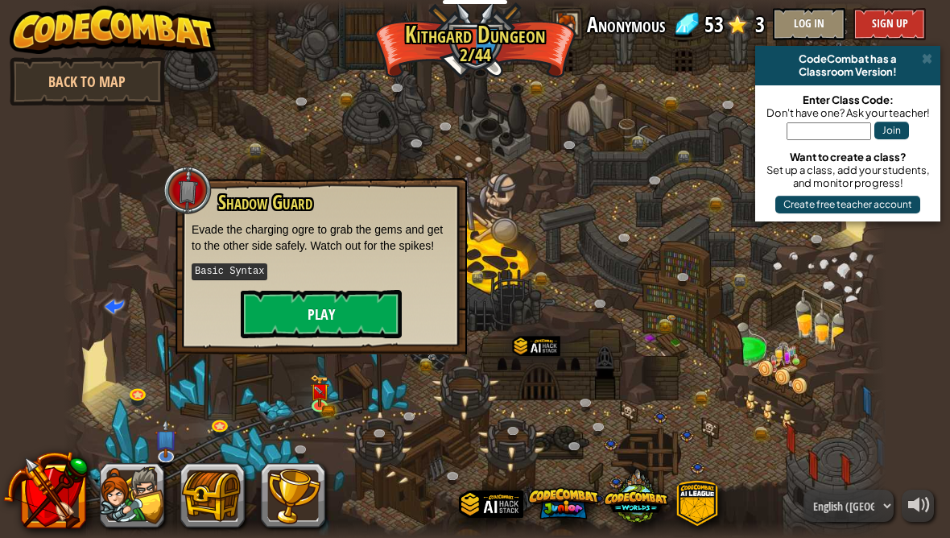
click at [338, 302] on button "Play" at bounding box center [321, 314] width 161 height 48
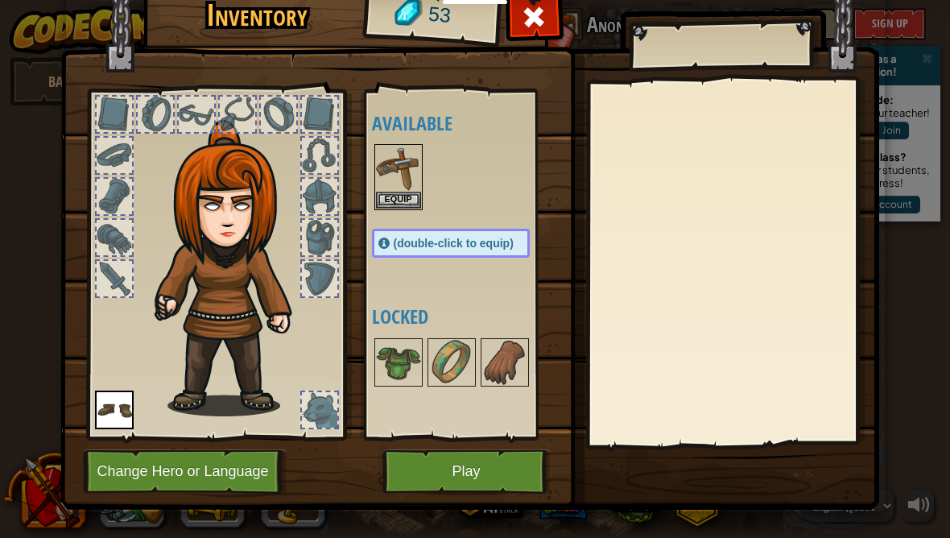
click at [419, 487] on button "Play" at bounding box center [467, 471] width 168 height 44
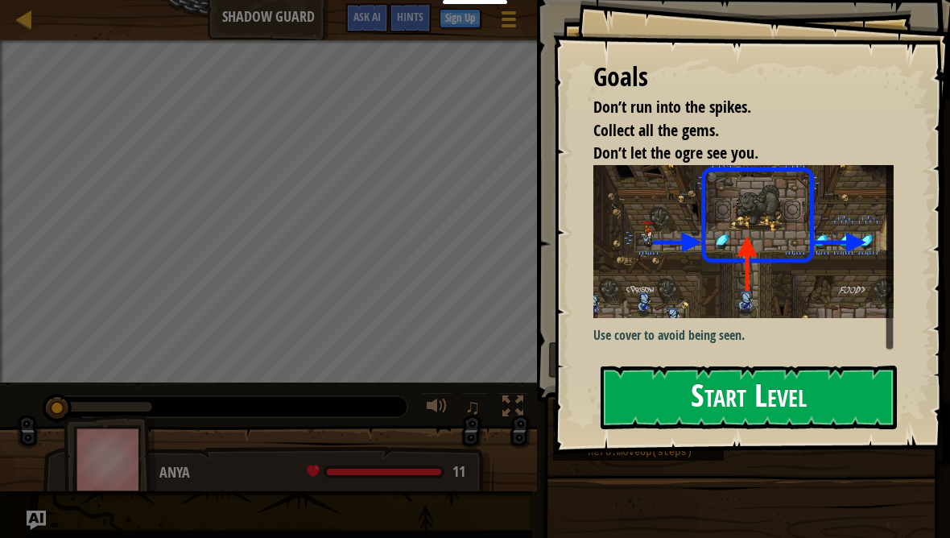
click at [697, 400] on button "Start Level" at bounding box center [749, 398] width 296 height 64
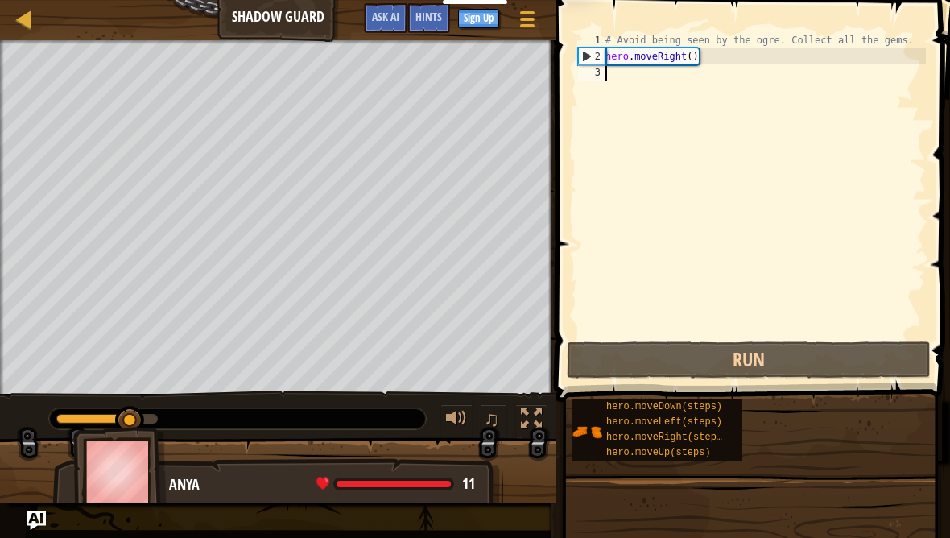
click at [649, 160] on div "# Avoid being seen by the ogre. Collect all the gems. hero . moveRight ( )" at bounding box center [765, 201] width 324 height 338
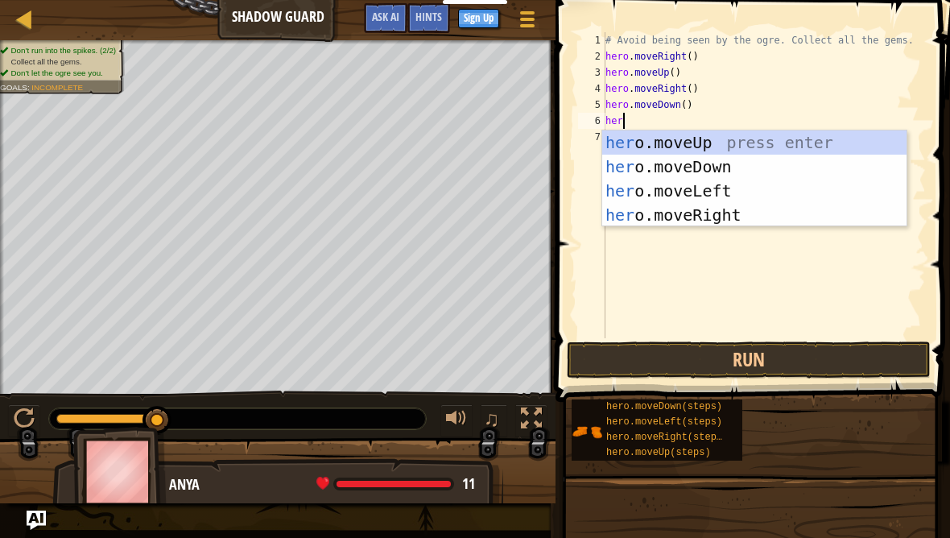
scroll to position [17, 34]
type textarea "abcde fg"
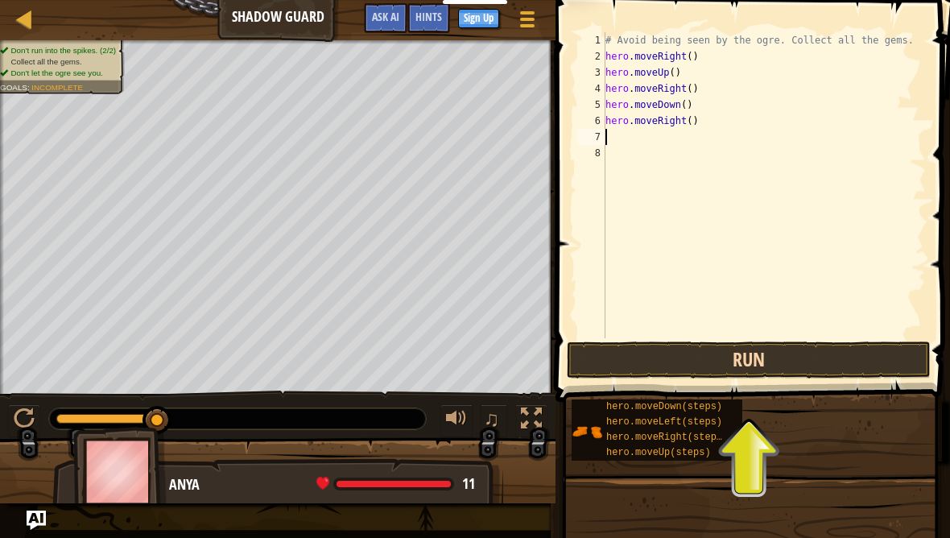
click at [780, 354] on button "Run" at bounding box center [749, 360] width 364 height 37
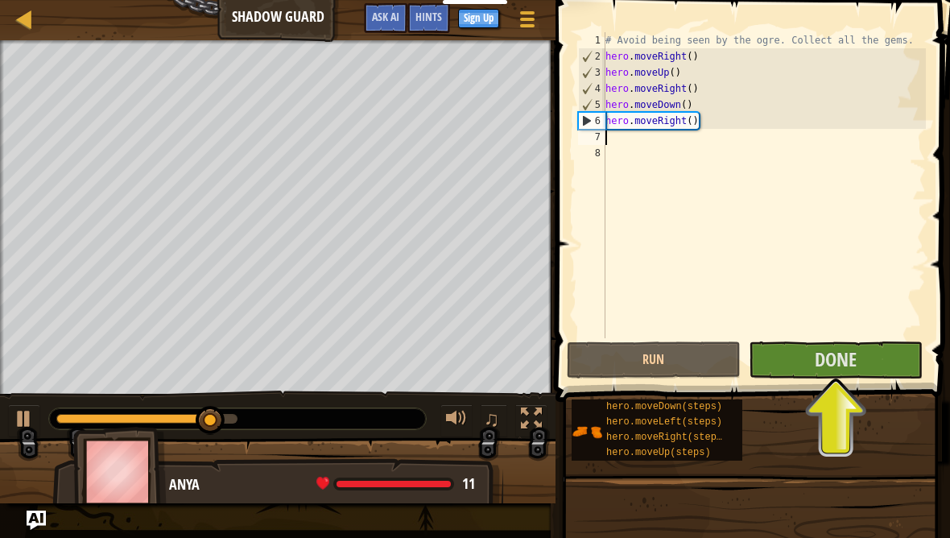
click at [861, 364] on button "Done" at bounding box center [836, 360] width 174 height 37
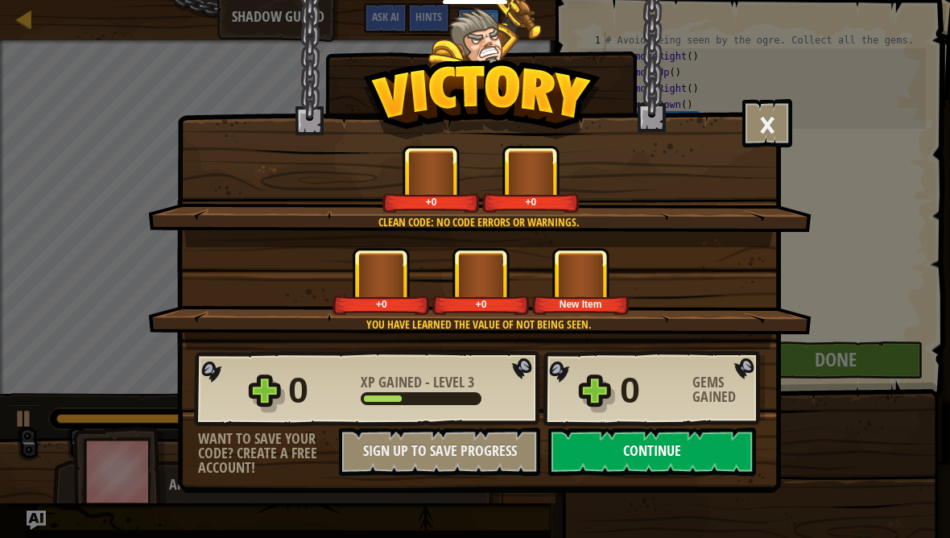
click at [659, 463] on button "Continue" at bounding box center [653, 452] width 208 height 48
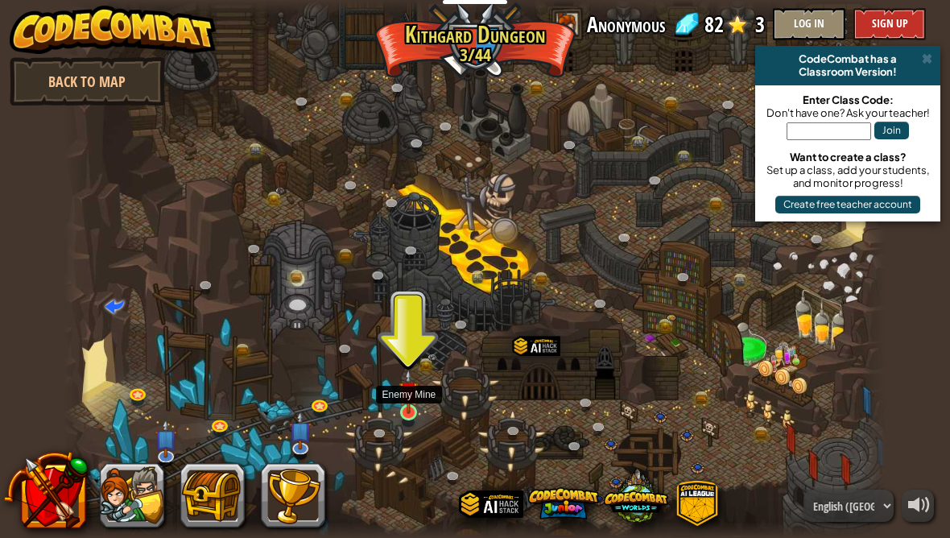
click at [418, 413] on img at bounding box center [409, 391] width 20 height 45
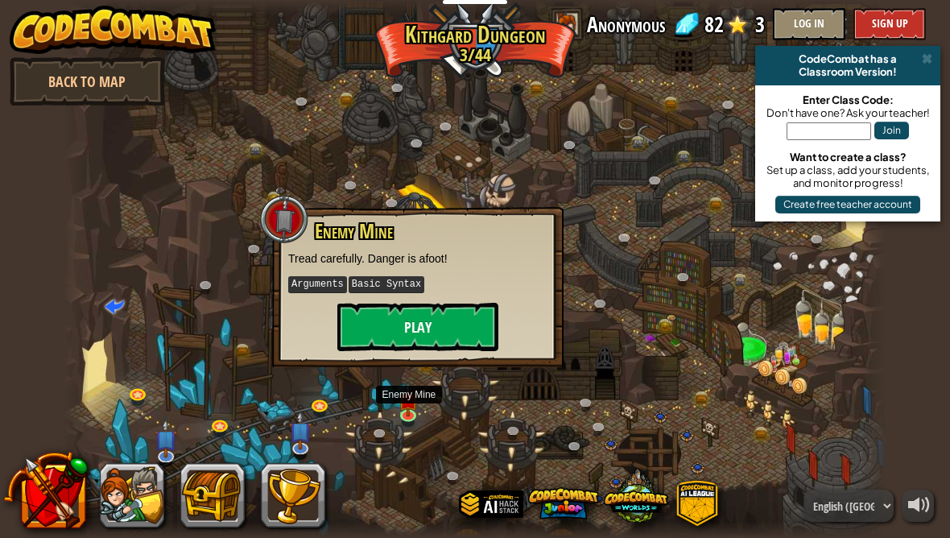
click at [448, 331] on button "Play" at bounding box center [418, 327] width 161 height 48
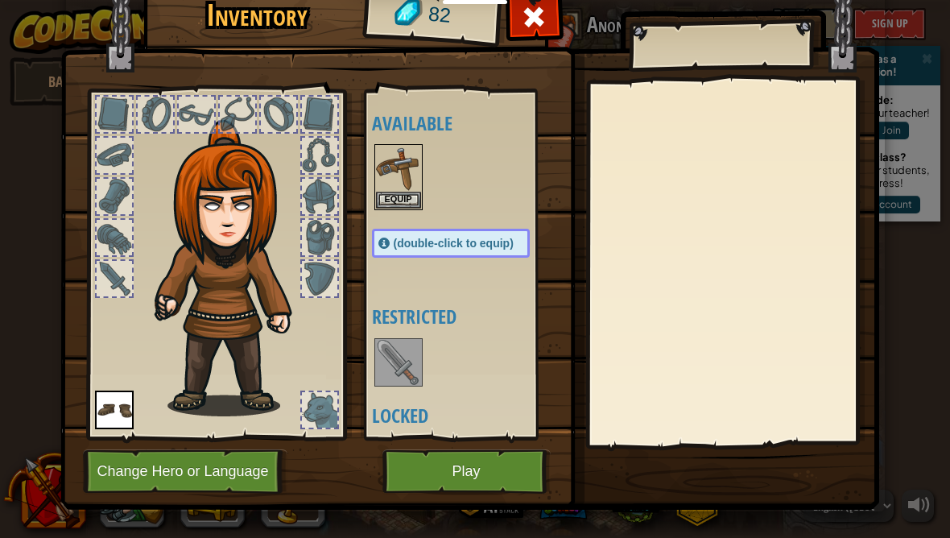
click at [463, 470] on button "Play" at bounding box center [467, 471] width 168 height 44
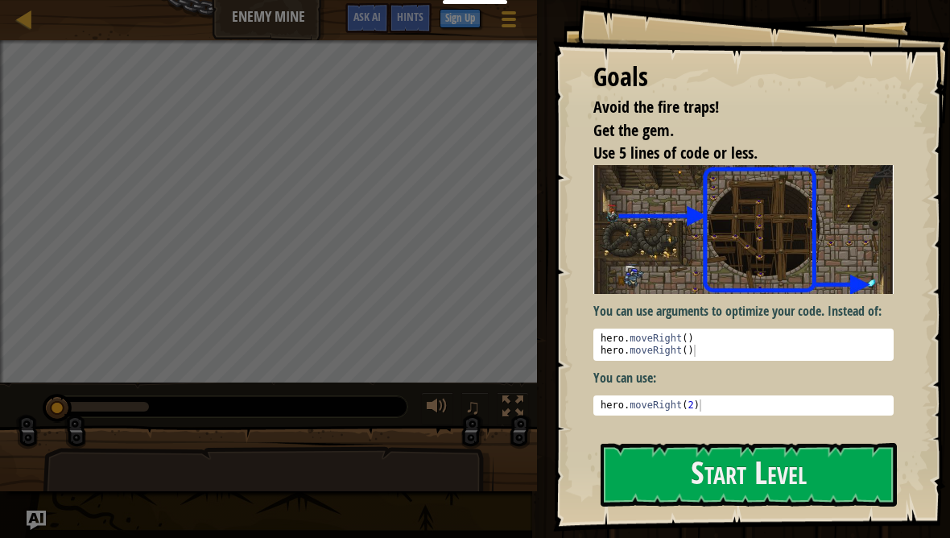
click at [727, 366] on div "You can use arguments to optimize your code. Instead of: 1 2 hero . moveRight (…" at bounding box center [744, 290] width 300 height 251
click at [728, 421] on div "You can use arguments to optimize your code. Instead of: 1 2 hero . moveRight (…" at bounding box center [744, 296] width 300 height 263
click at [727, 458] on button "Start Level" at bounding box center [749, 475] width 296 height 64
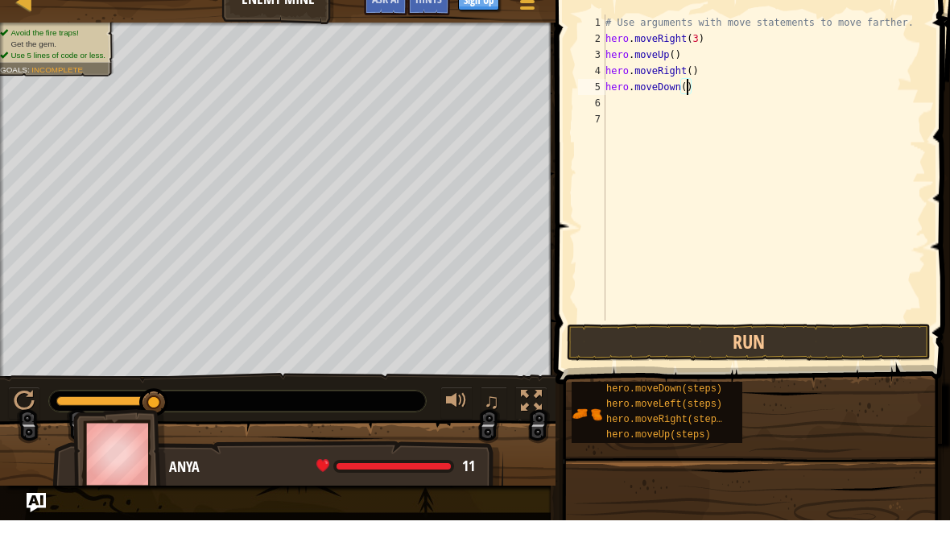
scroll to position [17, 22]
click at [672, 103] on div "# Use arguments with move statements to move farther. hero . moveRight ( 3 ) he…" at bounding box center [765, 201] width 324 height 338
click at [833, 349] on button "Run" at bounding box center [749, 360] width 364 height 37
type textarea "abcde fg"
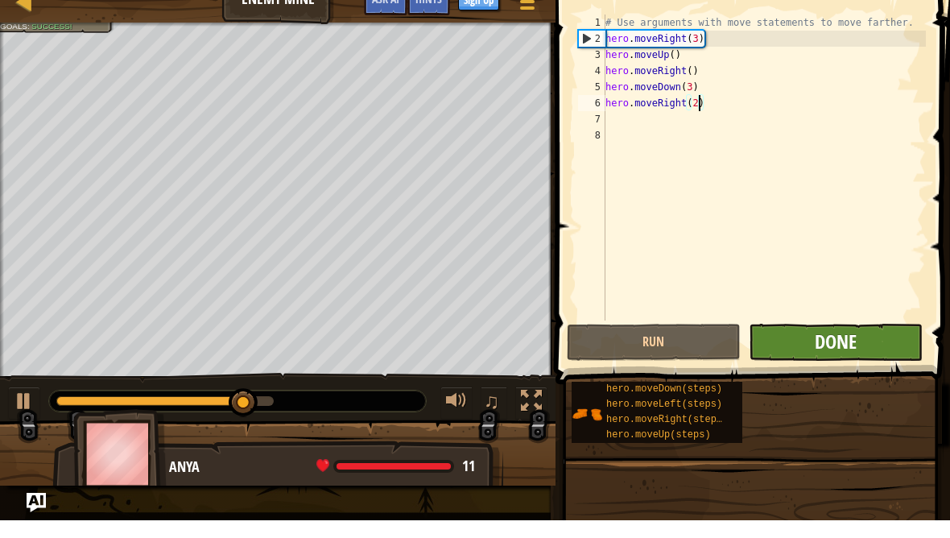
click at [851, 346] on span "Done" at bounding box center [836, 359] width 42 height 26
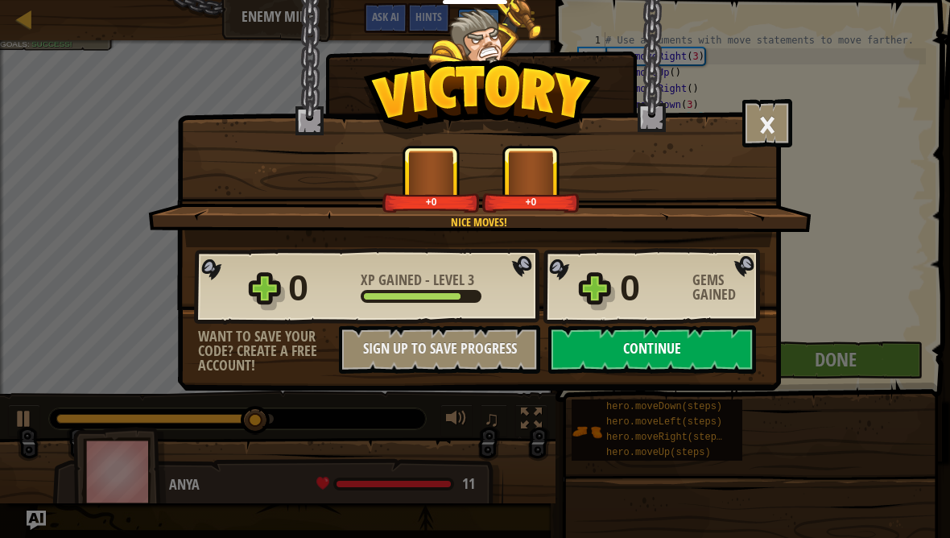
click at [652, 356] on button "Continue" at bounding box center [653, 349] width 208 height 48
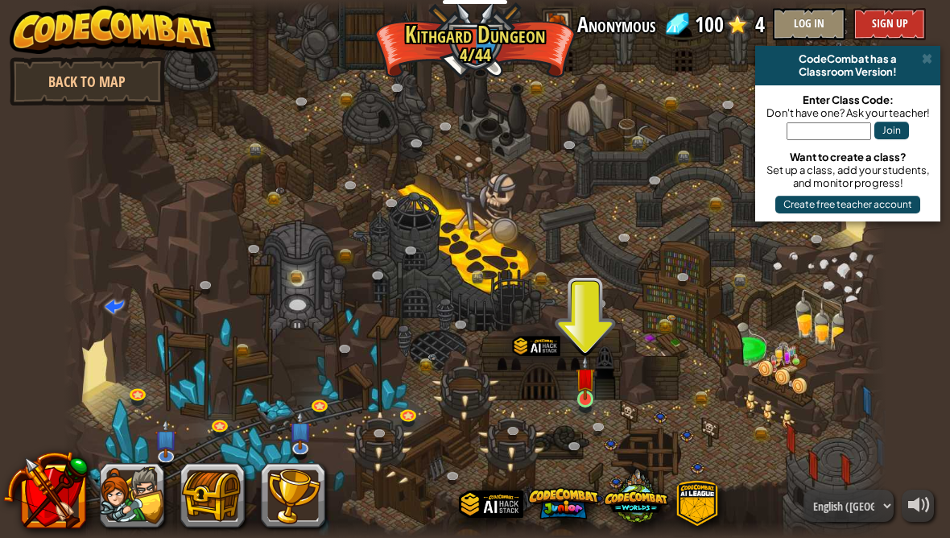
click at [594, 377] on img at bounding box center [586, 377] width 20 height 45
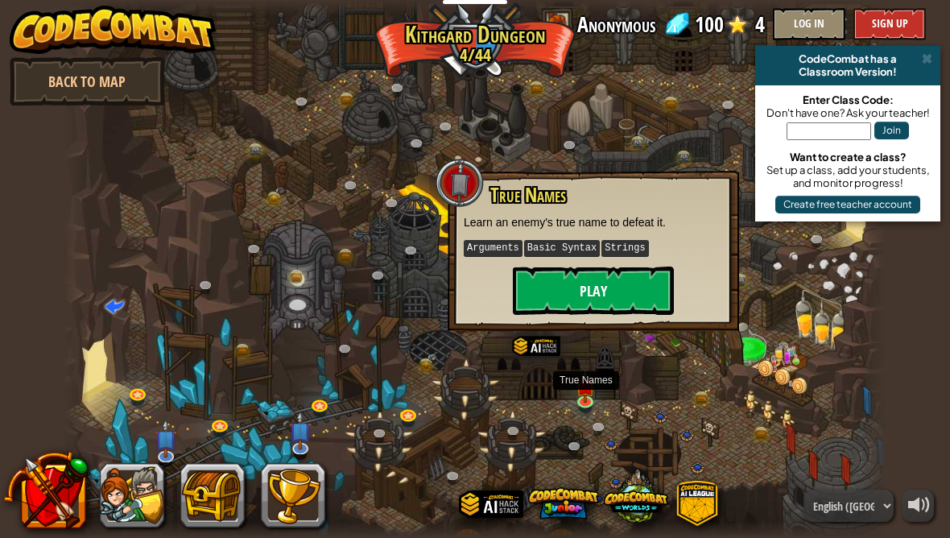
click at [529, 288] on button "Play" at bounding box center [593, 291] width 161 height 48
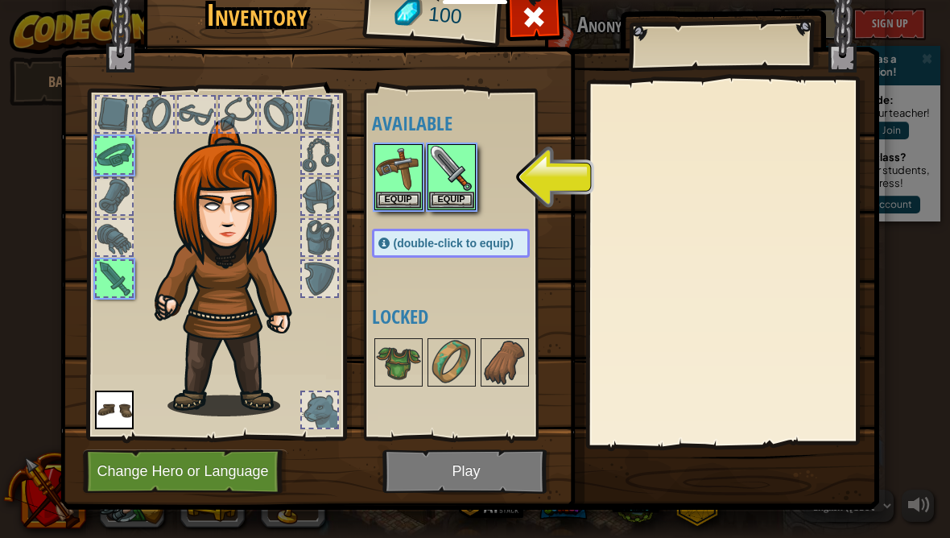
click at [412, 488] on img at bounding box center [469, 217] width 819 height 585
click at [397, 195] on button "Equip" at bounding box center [398, 199] width 45 height 17
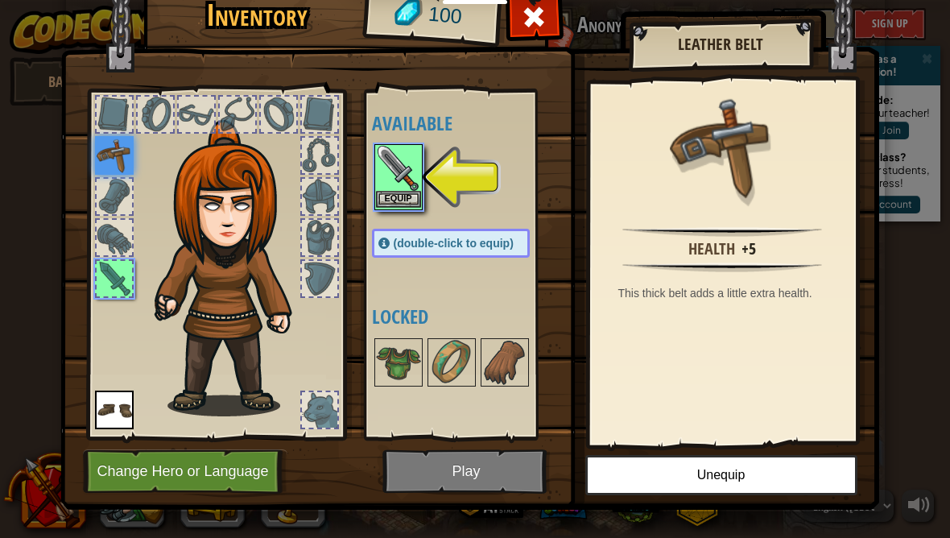
click at [387, 194] on button "Equip" at bounding box center [398, 199] width 45 height 17
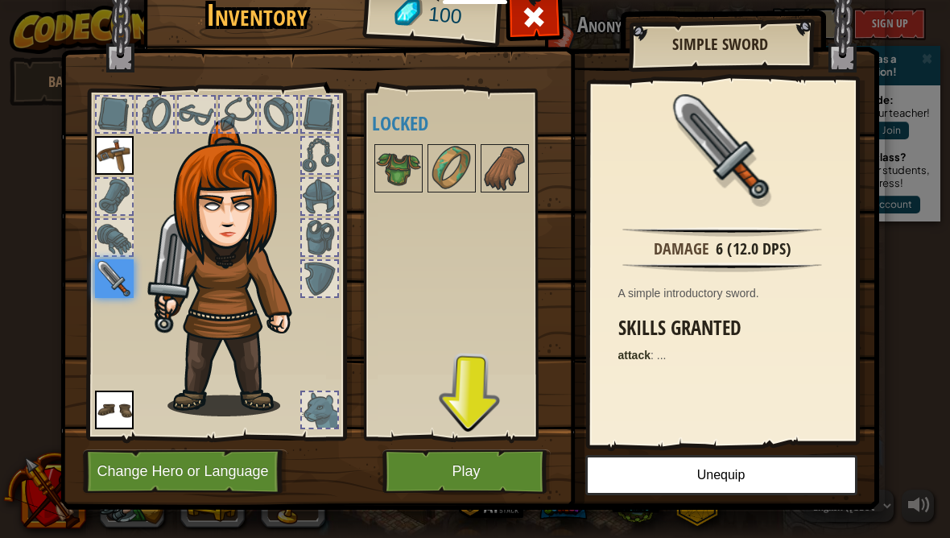
click at [426, 469] on button "Play" at bounding box center [467, 471] width 168 height 44
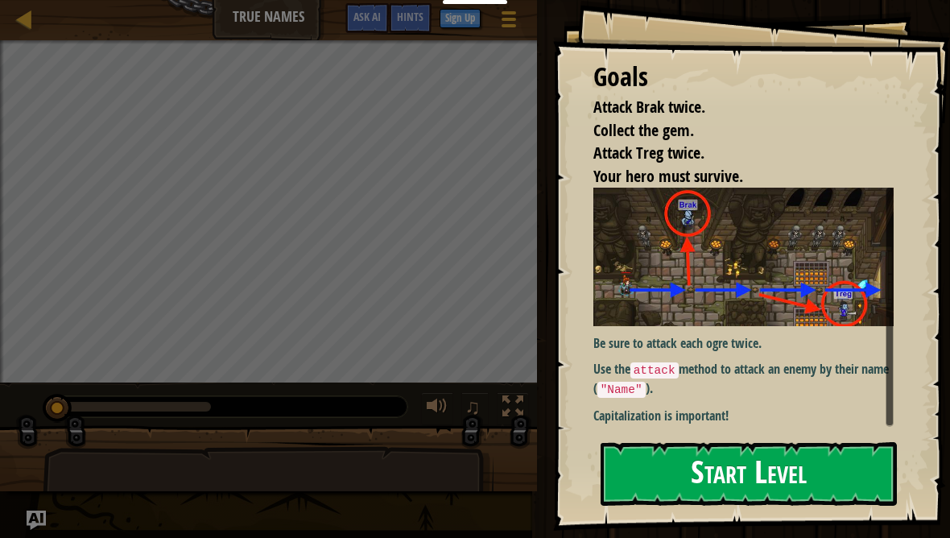
click at [686, 442] on button "Start Level" at bounding box center [749, 474] width 296 height 64
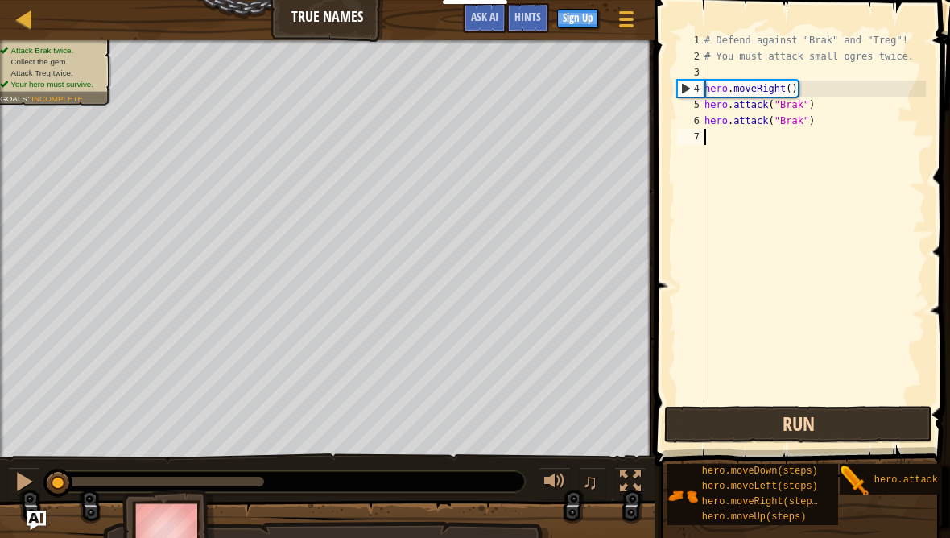
click at [701, 408] on button "Run" at bounding box center [799, 424] width 268 height 37
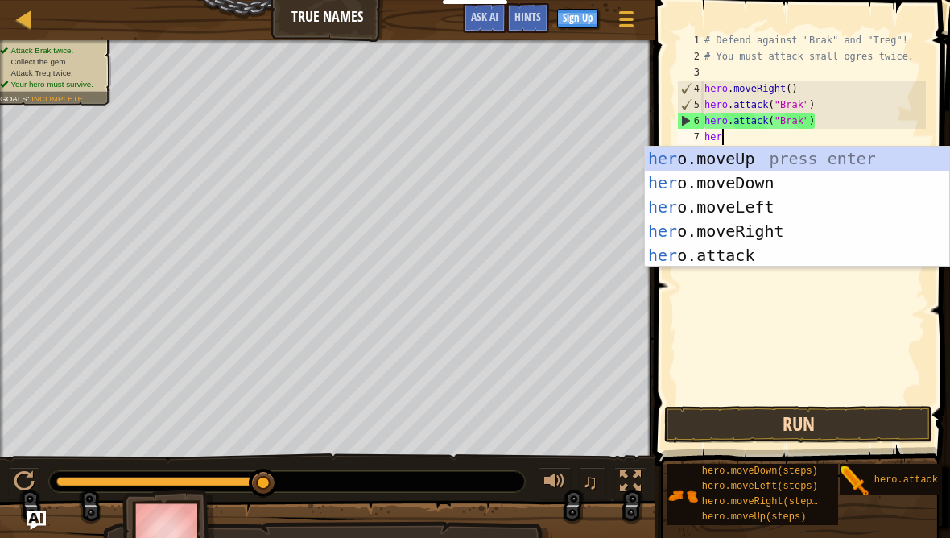
scroll to position [17, 27]
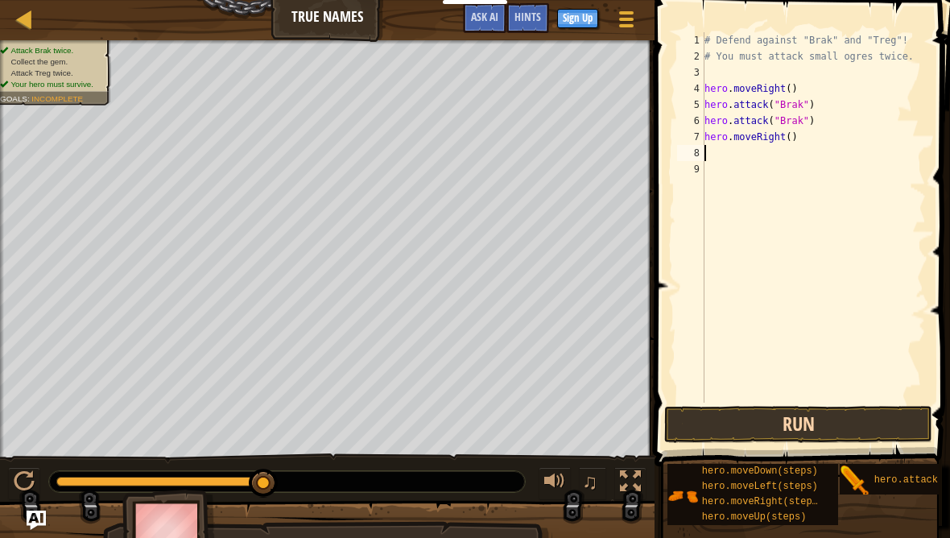
click at [865, 415] on button "Run" at bounding box center [799, 424] width 268 height 37
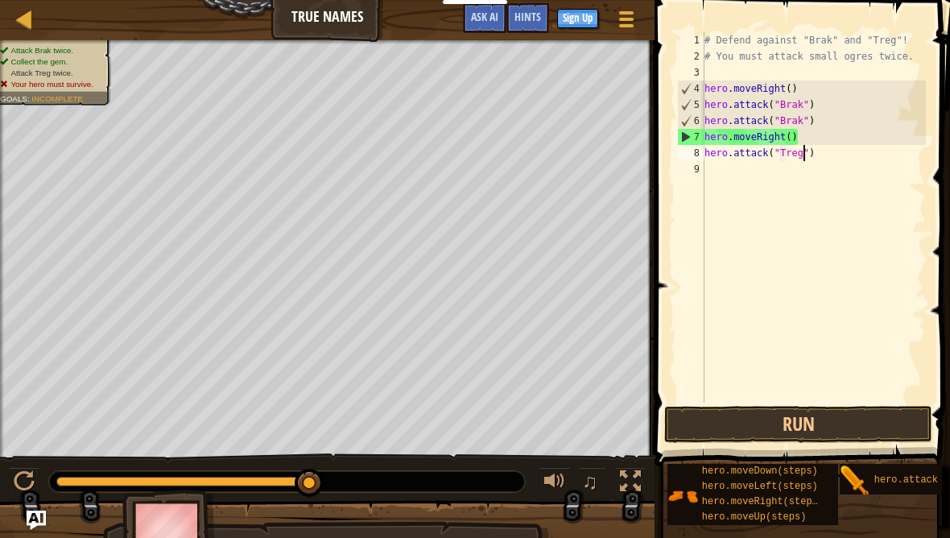
scroll to position [17, 39]
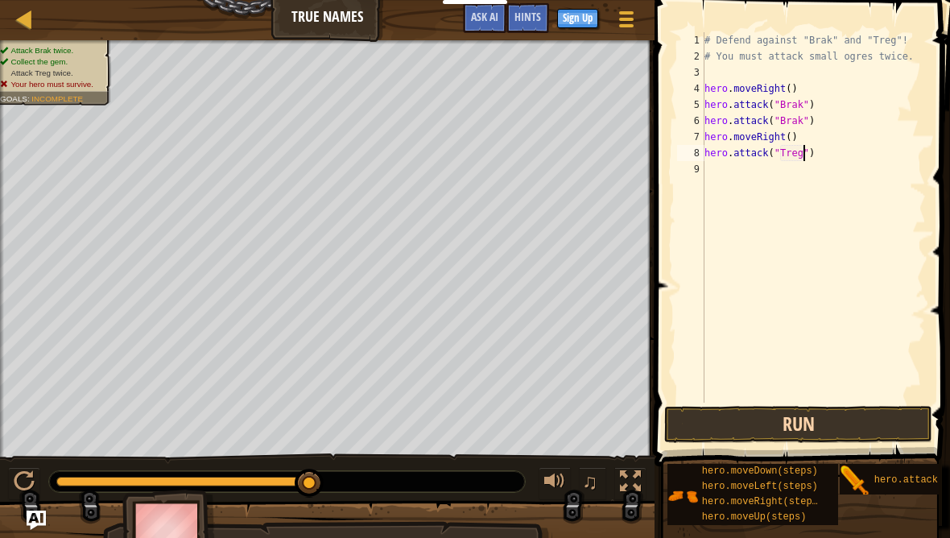
click at [830, 415] on button "Run" at bounding box center [799, 424] width 268 height 37
click at [856, 424] on button "Run" at bounding box center [799, 424] width 268 height 37
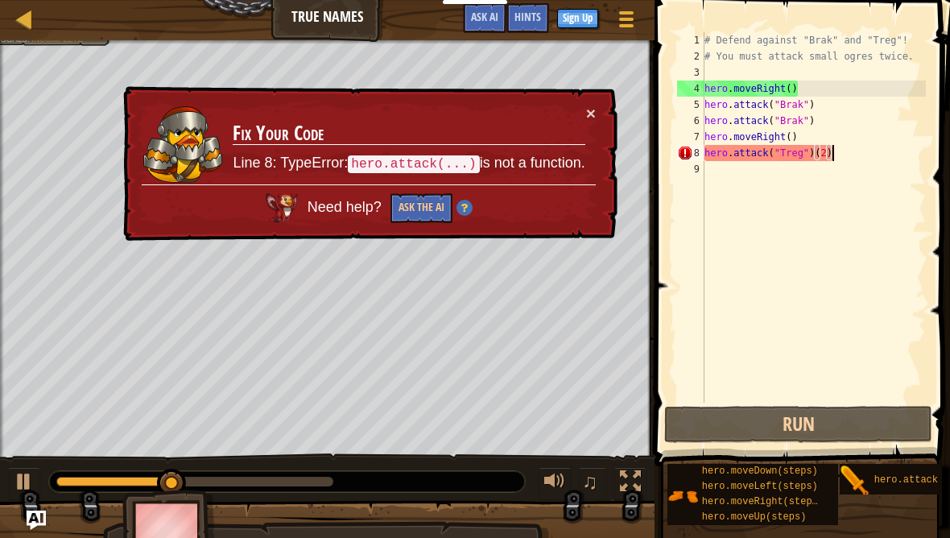
click at [616, 99] on div "× Fix Your Code Line 8: TypeError: hero.attack(...) is not a function. Need hel…" at bounding box center [369, 163] width 498 height 155
click at [606, 98] on div "× Fix Your Code Line 8: TypeError: hero.attack(...) is not a function. Need hel…" at bounding box center [369, 163] width 498 height 155
click at [593, 106] on button "×" at bounding box center [591, 113] width 10 height 17
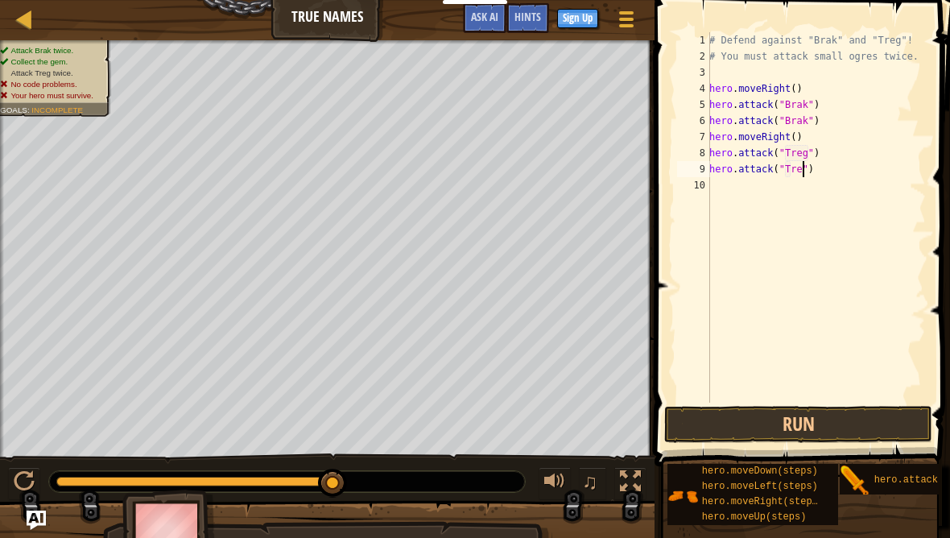
scroll to position [17, 39]
click at [818, 421] on button "Run" at bounding box center [799, 424] width 268 height 37
type textarea "abcde fg"
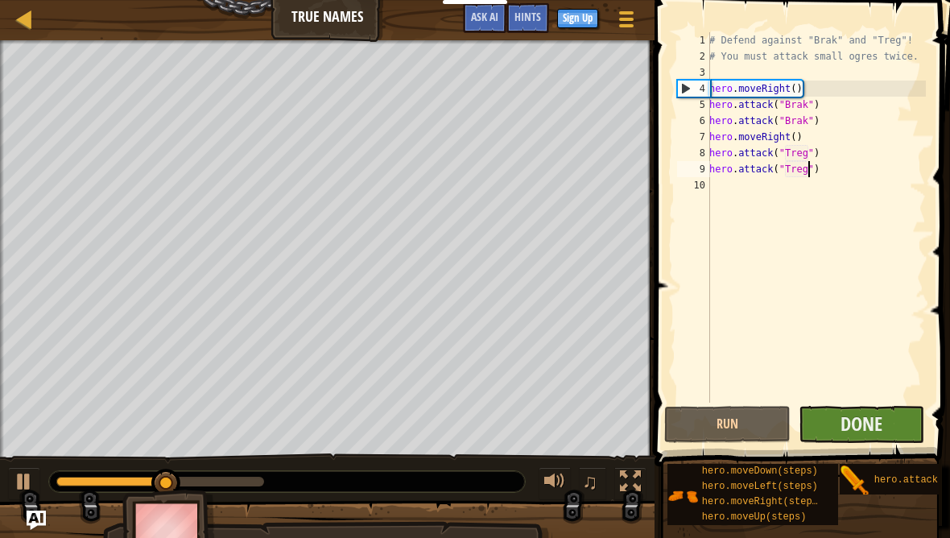
click at [884, 436] on button "Done" at bounding box center [862, 424] width 126 height 37
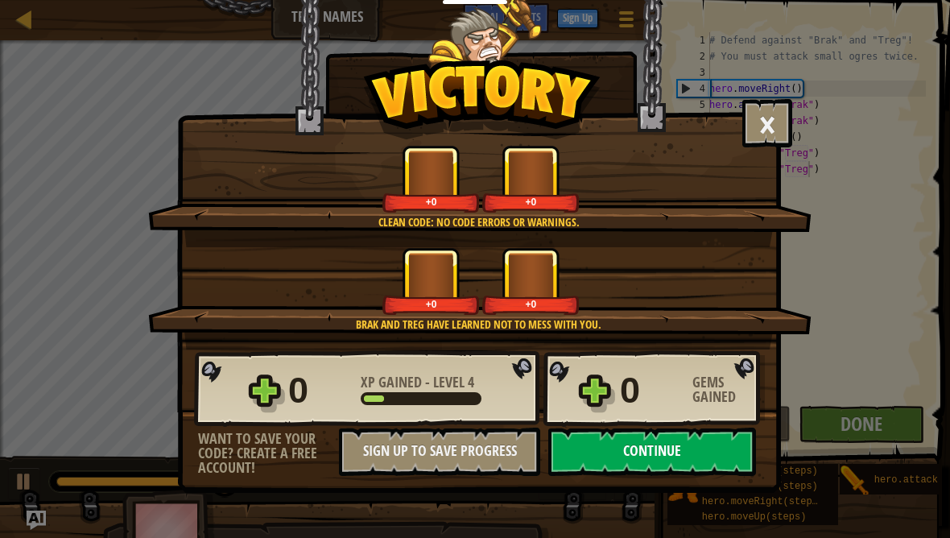
click at [662, 453] on button "Continue" at bounding box center [653, 452] width 208 height 48
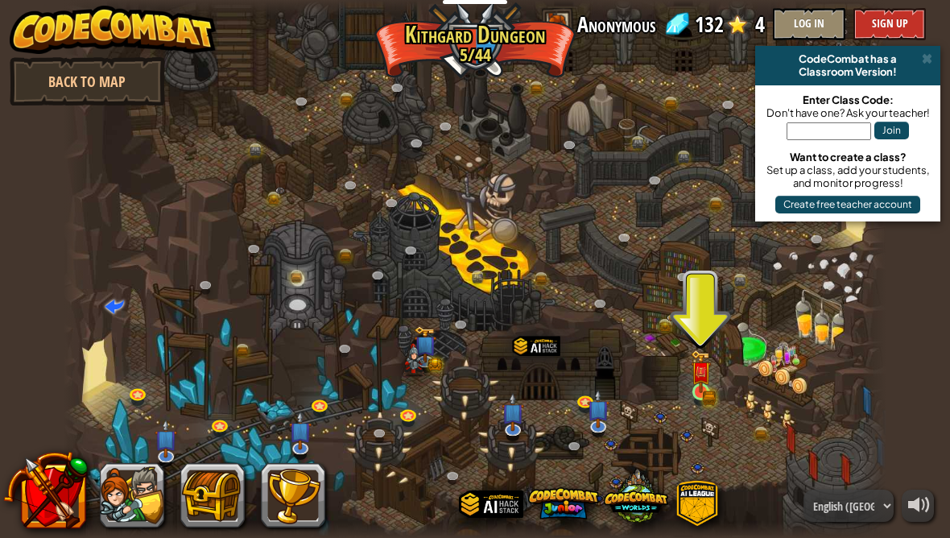
click at [704, 378] on img at bounding box center [700, 372] width 11 height 11
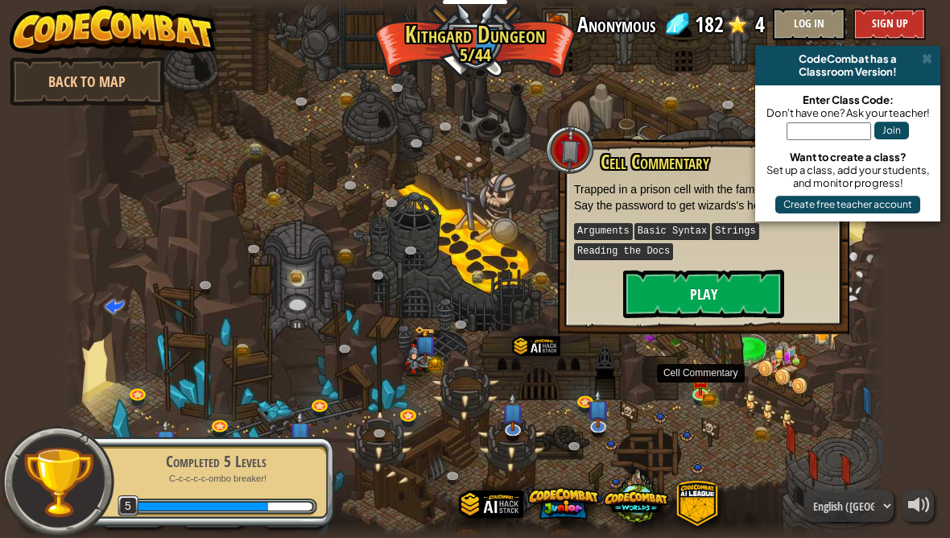
click at [726, 289] on button "Play" at bounding box center [703, 294] width 161 height 48
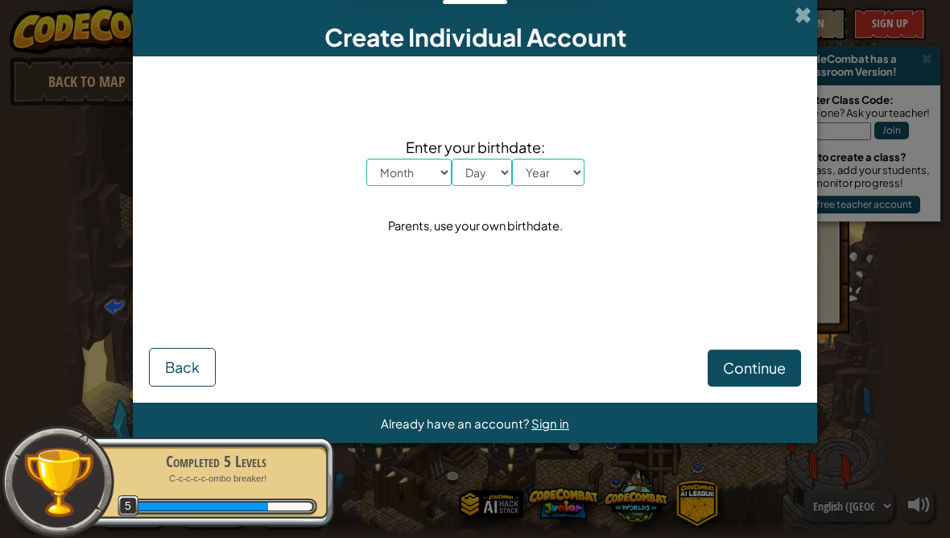
click at [815, 10] on div "Create Individual Account" at bounding box center [475, 28] width 685 height 56
click at [798, 10] on span at bounding box center [803, 14] width 17 height 17
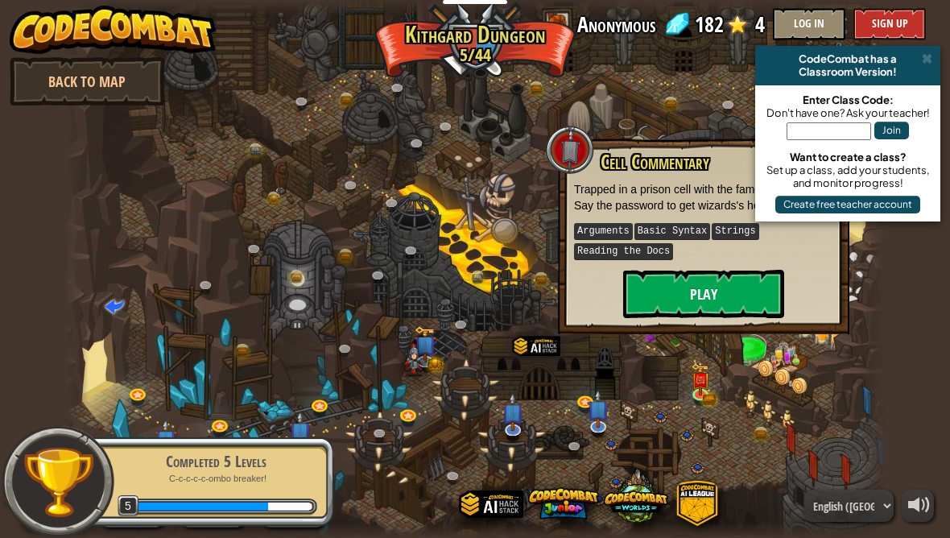
click at [721, 292] on button "Play" at bounding box center [703, 294] width 161 height 48
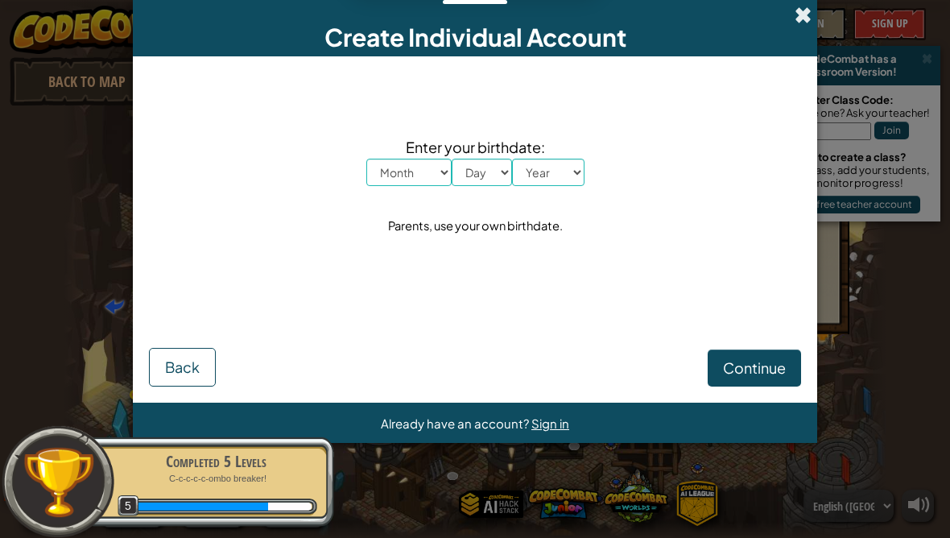
click at [797, 23] on span at bounding box center [803, 14] width 17 height 17
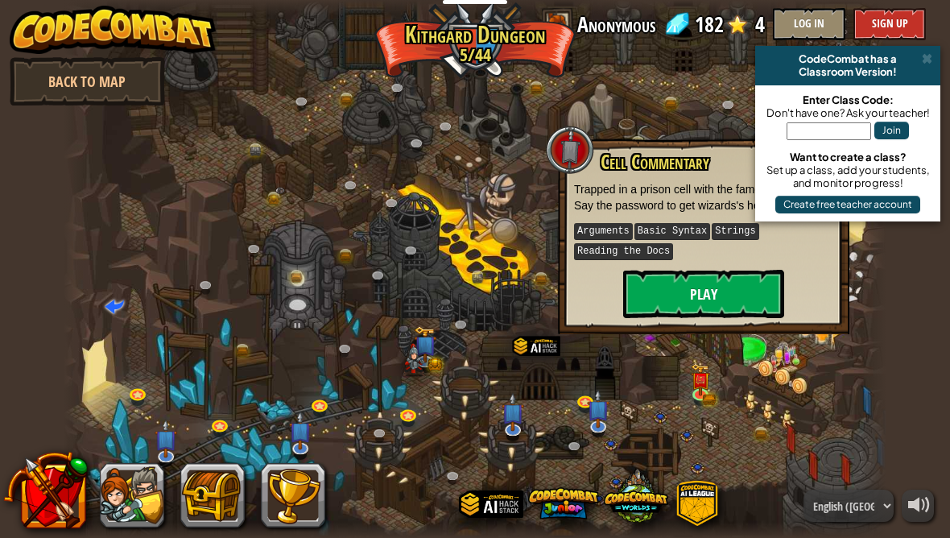
click at [692, 293] on button "Play" at bounding box center [703, 294] width 161 height 48
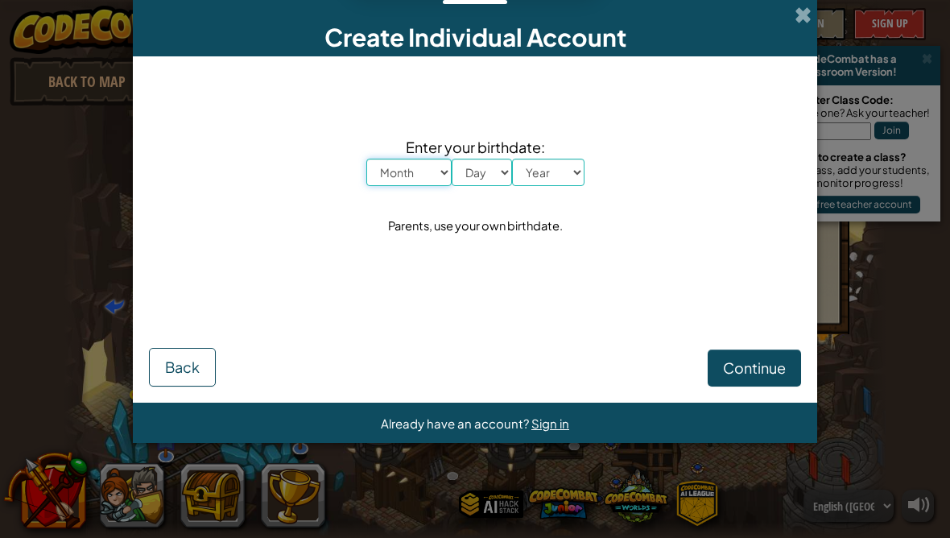
click at [404, 175] on select "Month January February March April May June July August September October Novem…" at bounding box center [409, 172] width 85 height 27
select select "3"
click at [485, 172] on select "Day 1 2 3 4 5 6 7 8 9 10 11 12 13 14 15 16 17 18 19 20 21 22 23 24 25 26 27 28 …" at bounding box center [482, 172] width 60 height 27
click at [492, 170] on select "Day 1 2 3 4 5 6 7 8 9 10 11 12 13 14 15 16 17 18 19 20 21 22 23 24 25 26 27 28 …" at bounding box center [482, 172] width 60 height 27
select select "8"
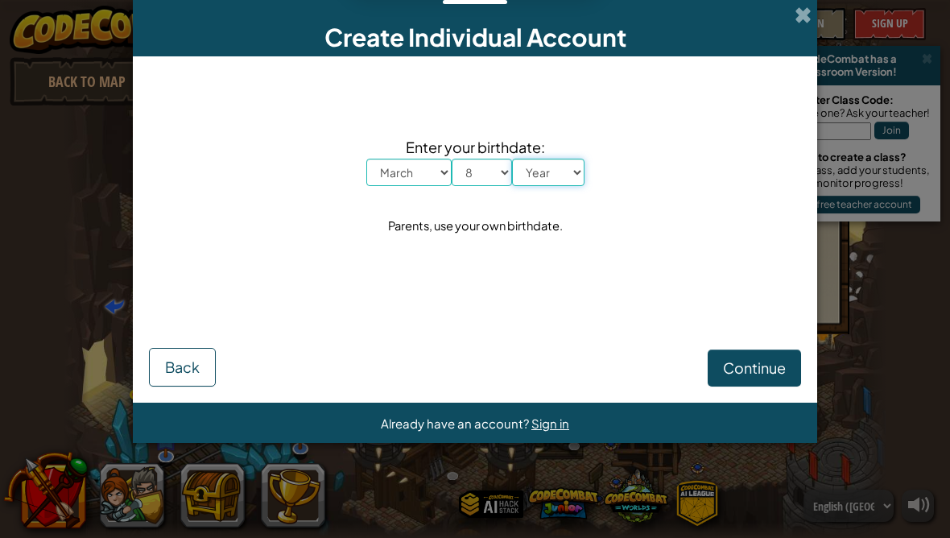
click at [542, 183] on select "Year [DATE] 2024 2023 2022 2021 2020 2019 2018 2017 2016 2015 2014 2013 2012 20…" at bounding box center [548, 172] width 72 height 27
select select "2010"
click at [736, 379] on button "Continue" at bounding box center [754, 368] width 93 height 37
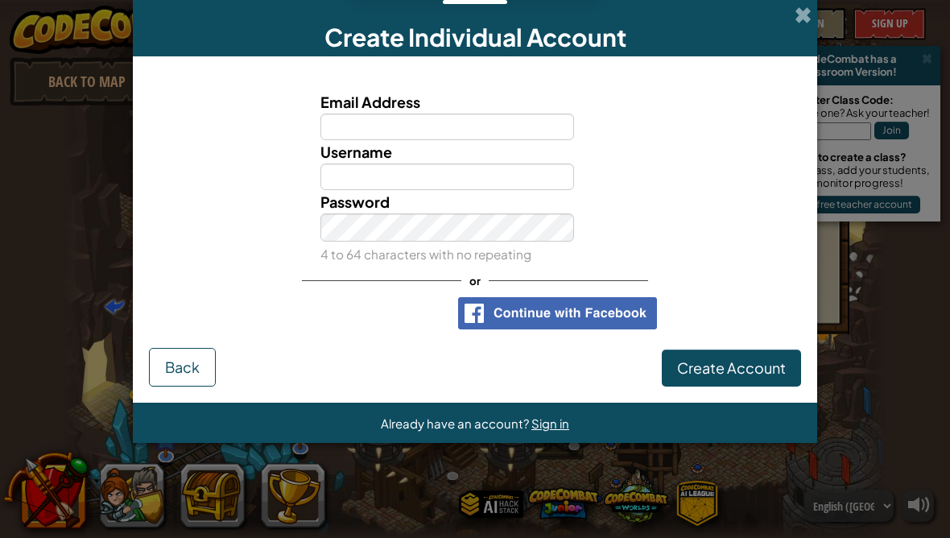
click at [425, 302] on div "Sign in with Google. Opens in new tab" at bounding box center [368, 313] width 148 height 35
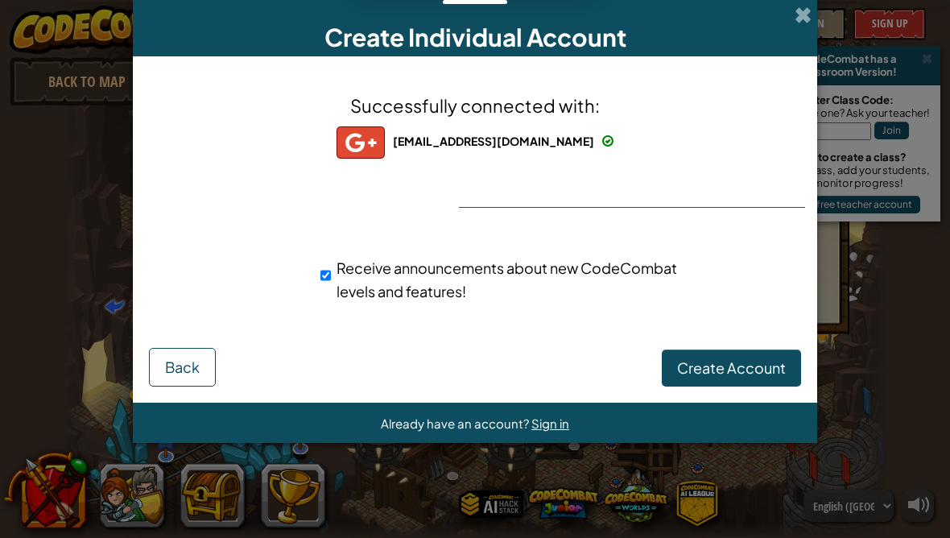
click at [739, 367] on span "Create Account" at bounding box center [731, 367] width 109 height 19
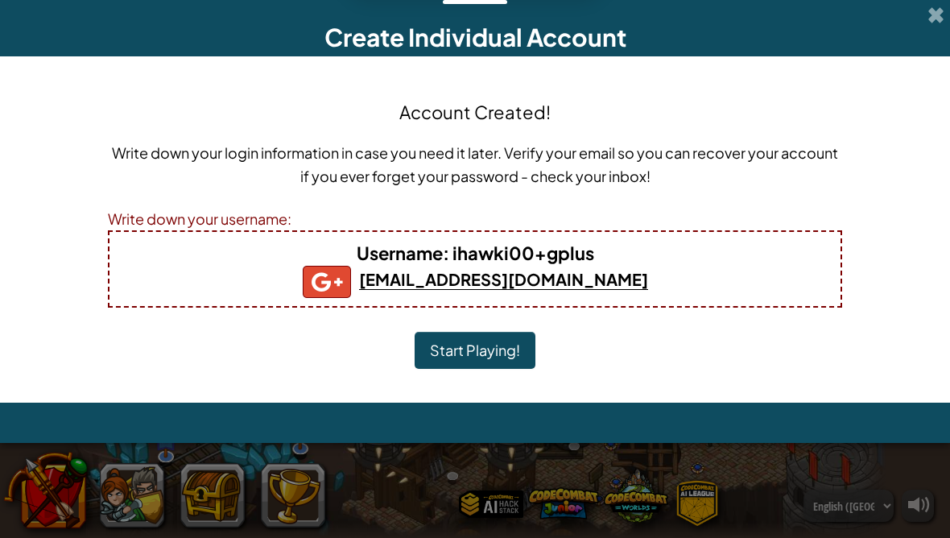
click at [502, 367] on button "Start Playing!" at bounding box center [475, 350] width 121 height 37
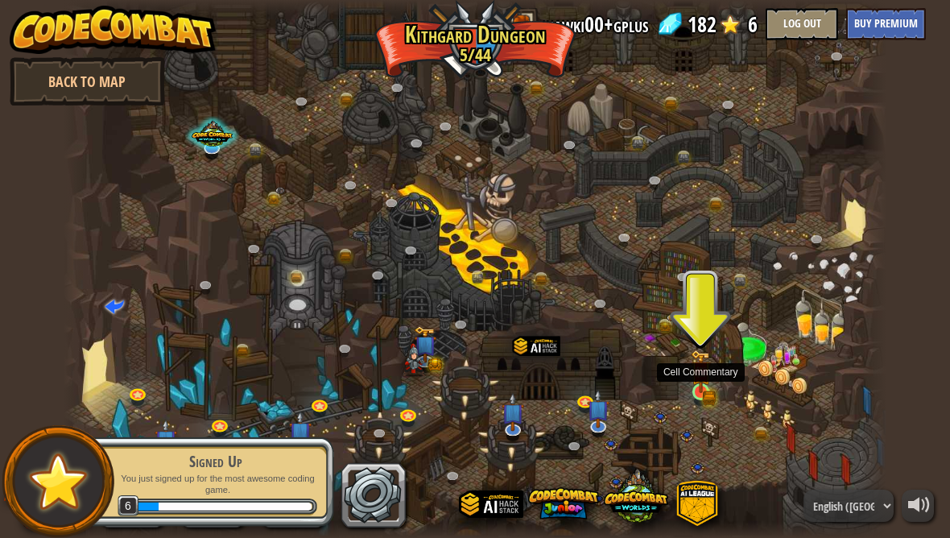
click at [711, 387] on img at bounding box center [701, 371] width 20 height 43
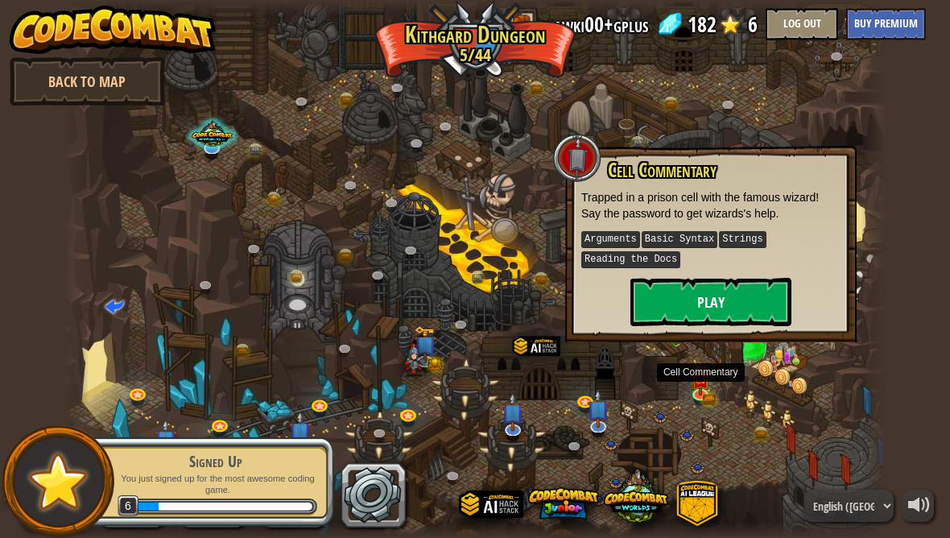
click at [735, 298] on button "Play" at bounding box center [711, 302] width 161 height 48
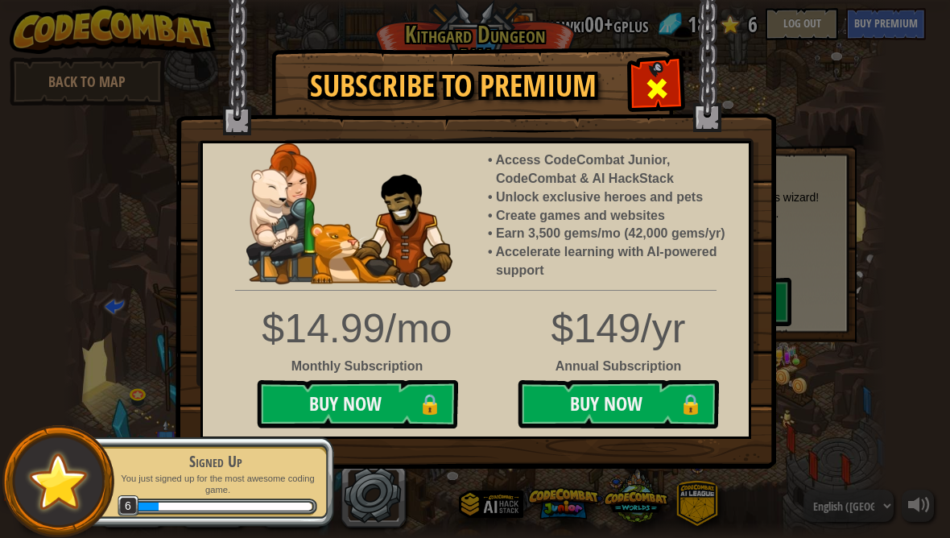
click at [661, 86] on span at bounding box center [657, 89] width 26 height 26
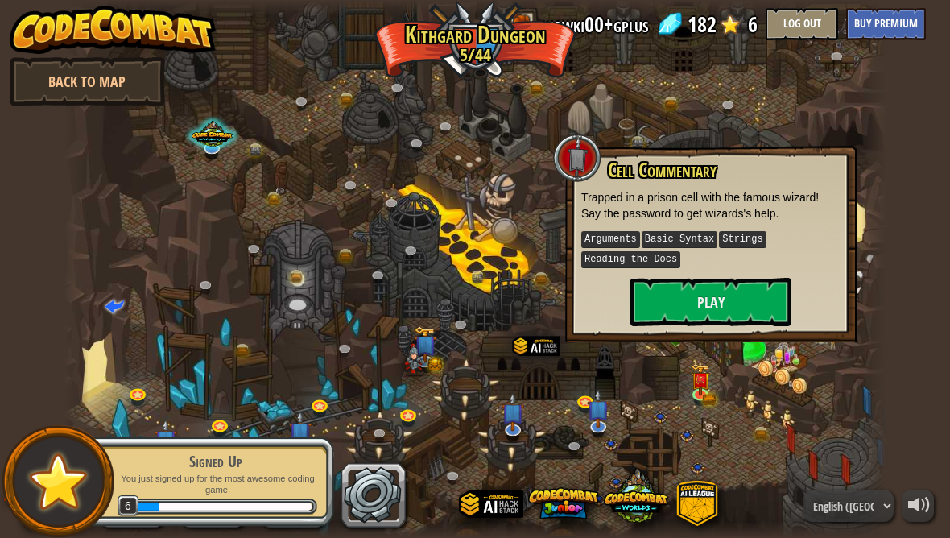
click at [745, 292] on button "Play" at bounding box center [711, 302] width 161 height 48
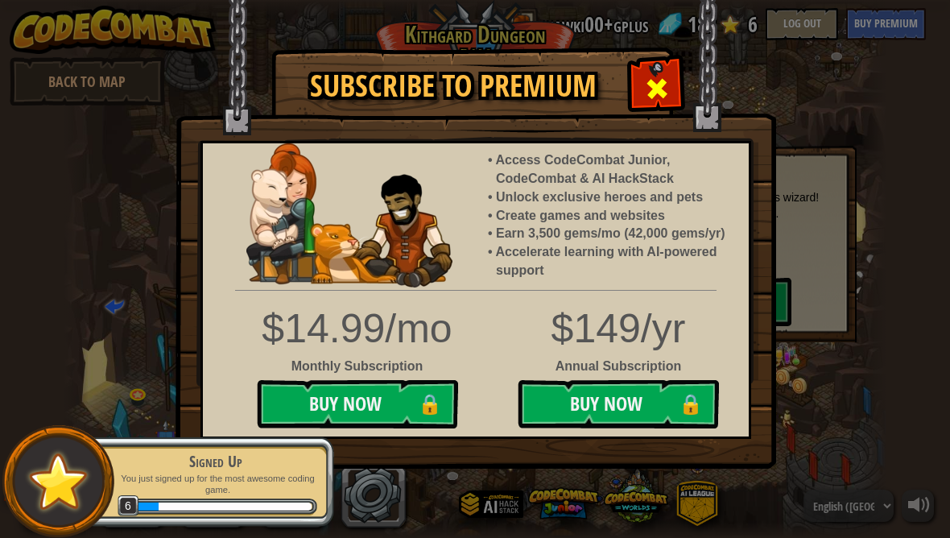
click at [673, 88] on div at bounding box center [657, 86] width 51 height 51
